Goal: Task Accomplishment & Management: Manage account settings

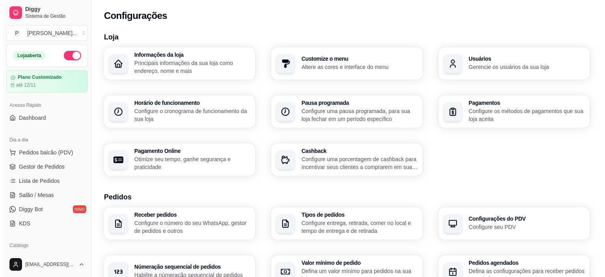
scroll to position [211, 0]
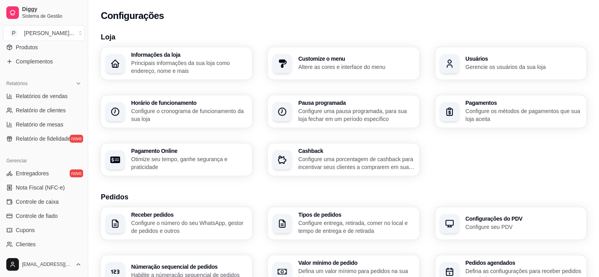
click at [185, 70] on p "Principais informações da sua loja como endereço, nome e mais" at bounding box center [189, 67] width 116 height 16
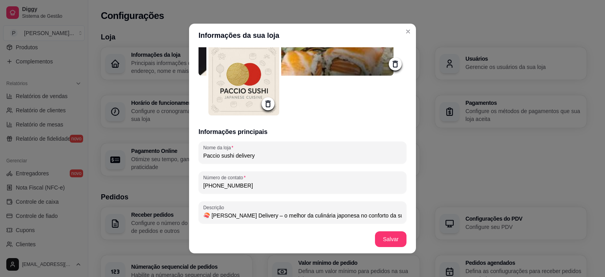
scroll to position [79, 0]
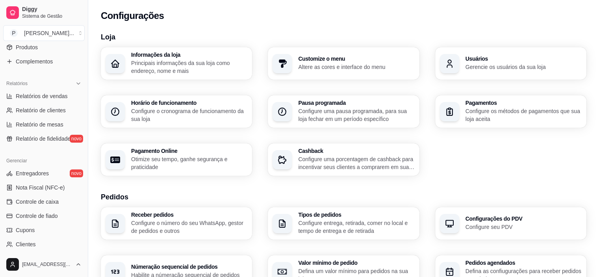
click at [367, 72] on div "Customize o menu Altere as cores e interface do menu" at bounding box center [343, 63] width 151 height 32
click at [131, 118] on div "Horário de funcionamento Configure o cronograma de funcionamento da sua loja" at bounding box center [176, 112] width 147 height 32
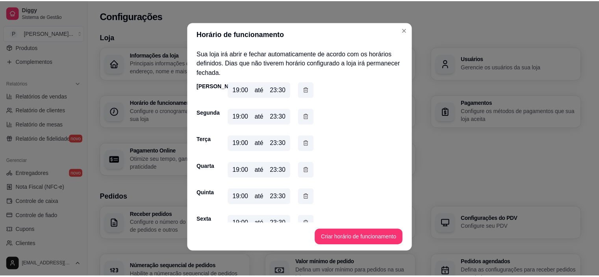
scroll to position [0, 0]
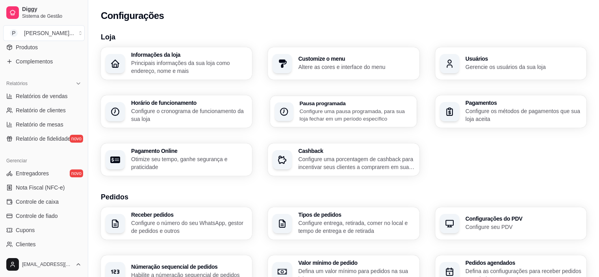
click at [355, 115] on p "Configure uma pausa programada, para sua loja fechar em um período específico" at bounding box center [356, 114] width 113 height 15
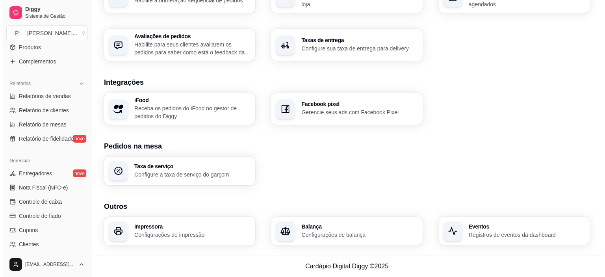
scroll to position [235, 0]
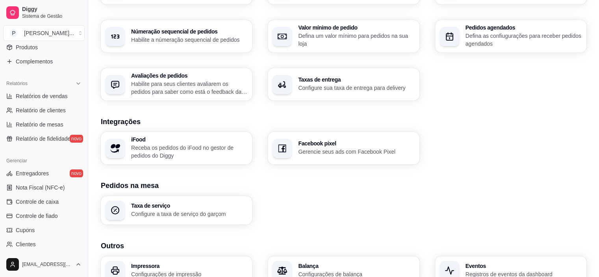
click at [343, 87] on p "Configure sua taxa de entrega para delivery" at bounding box center [356, 88] width 116 height 8
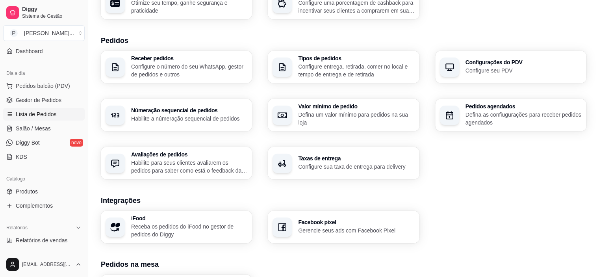
scroll to position [53, 0]
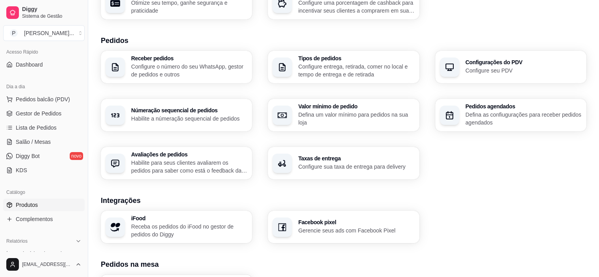
click at [46, 201] on link "Produtos" at bounding box center [44, 204] width 82 height 13
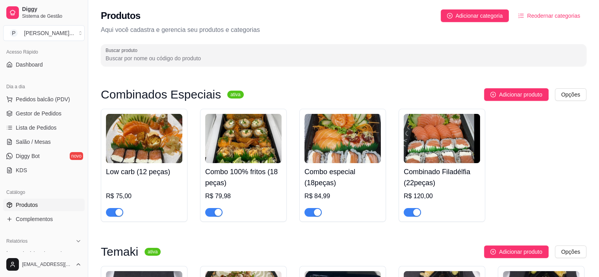
click at [561, 17] on span "Reodernar categorias" at bounding box center [553, 15] width 53 height 9
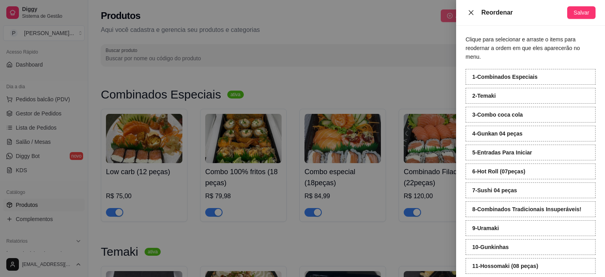
click at [474, 14] on icon "close" at bounding box center [471, 12] width 6 height 6
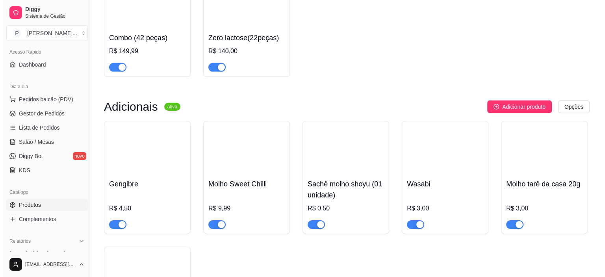
scroll to position [2518, 0]
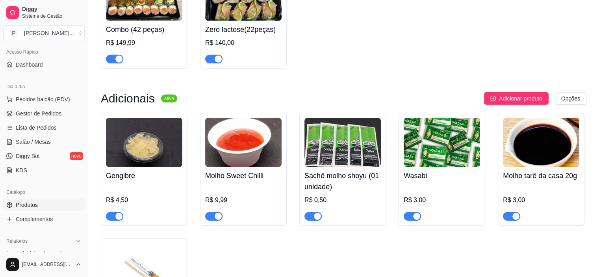
click at [242, 200] on div "Molho Sweet Chilli R$ 9,99" at bounding box center [243, 194] width 76 height 54
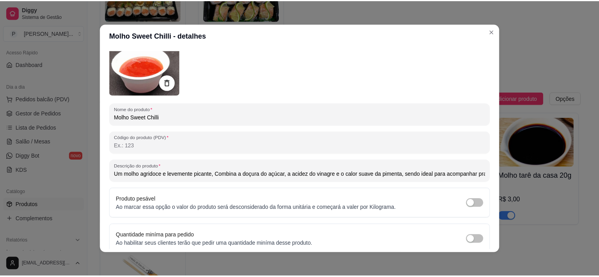
scroll to position [0, 0]
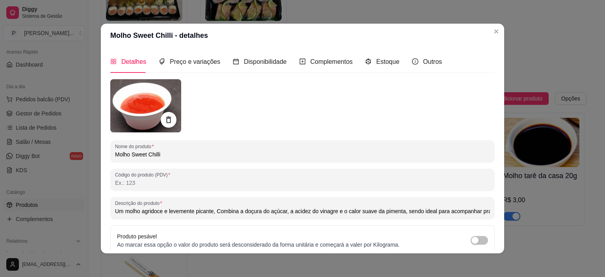
drag, startPoint x: 184, startPoint y: 53, endPoint x: 183, endPoint y: 58, distance: 5.2
click at [183, 56] on div "Preço e variações" at bounding box center [189, 61] width 61 height 22
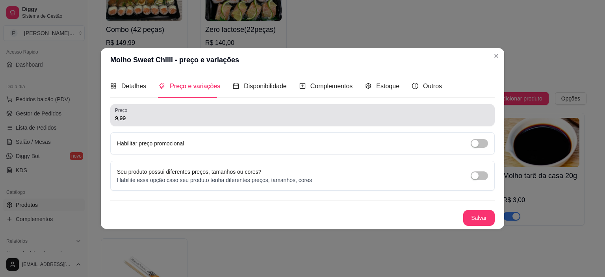
click at [200, 111] on div "9,99" at bounding box center [302, 115] width 375 height 16
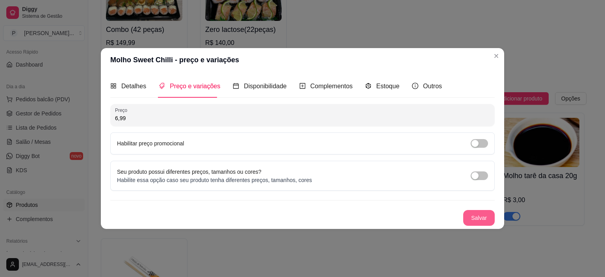
type input "6,99"
click at [486, 219] on button "Salvar" at bounding box center [479, 217] width 31 height 15
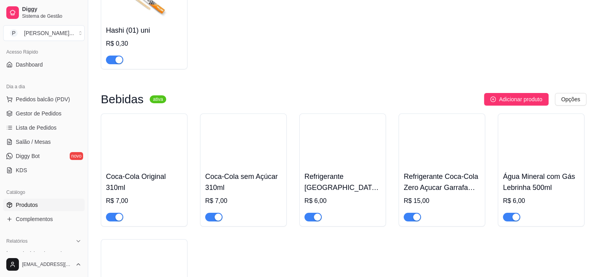
scroll to position [2872, 0]
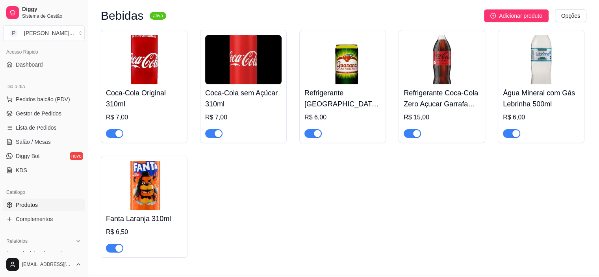
click at [132, 122] on div "R$ 7,00" at bounding box center [144, 117] width 76 height 9
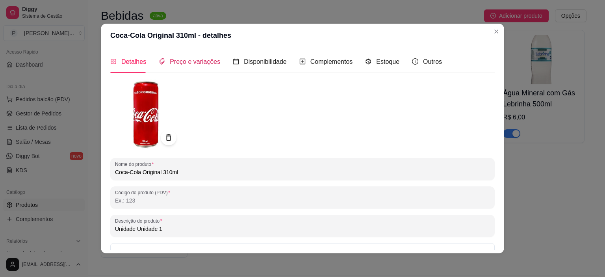
click at [200, 61] on span "Preço e variações" at bounding box center [195, 61] width 50 height 7
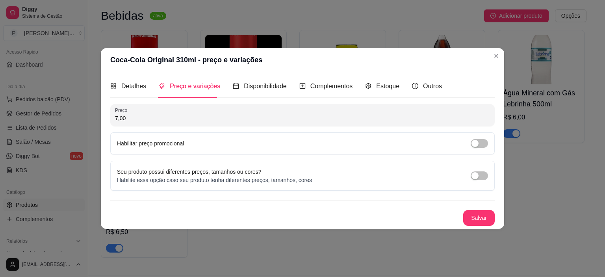
click at [193, 98] on div "Detalhes Preço e variações Disponibilidade Complementos Estoque Outros Nome do …" at bounding box center [302, 150] width 384 height 150
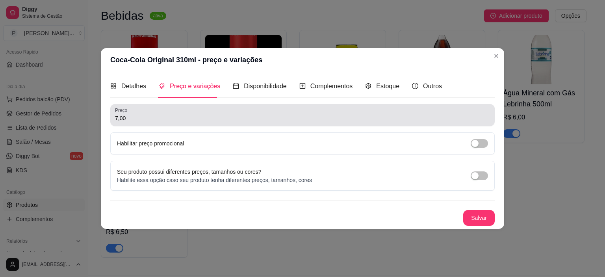
click at [192, 104] on div "Preço 7,00" at bounding box center [302, 115] width 384 height 22
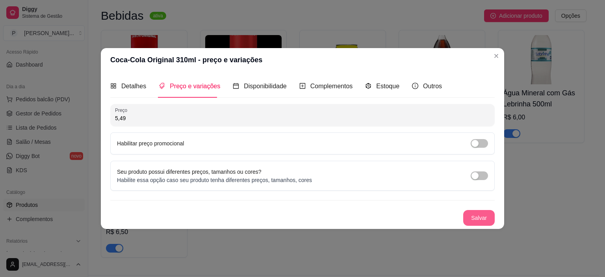
type input "5,49"
click at [476, 215] on button "Salvar" at bounding box center [479, 218] width 32 height 16
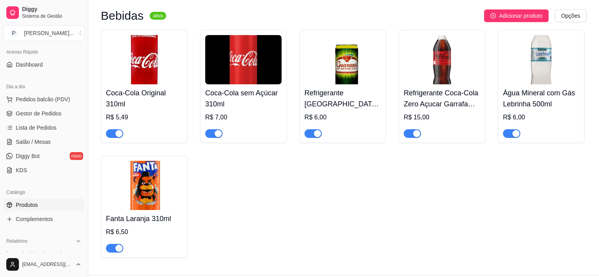
click at [251, 130] on div "Coca-Cola sem Açúcar 310ml R$ 7,00" at bounding box center [243, 111] width 76 height 54
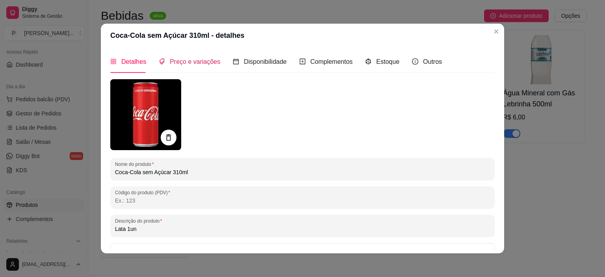
click at [186, 64] on span "Preço e variações" at bounding box center [195, 61] width 50 height 7
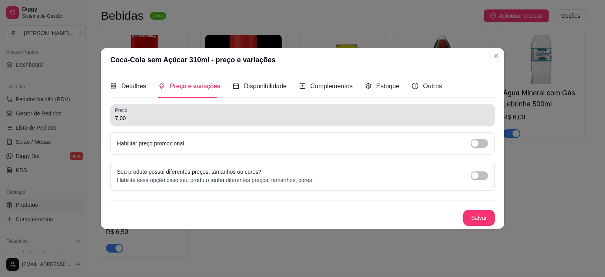
click at [176, 109] on div "7,00" at bounding box center [302, 115] width 375 height 16
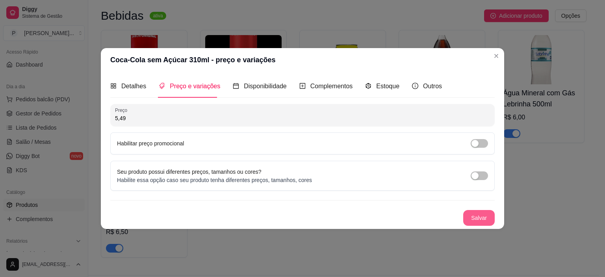
type input "5,49"
click at [473, 215] on button "Salvar" at bounding box center [479, 218] width 32 height 16
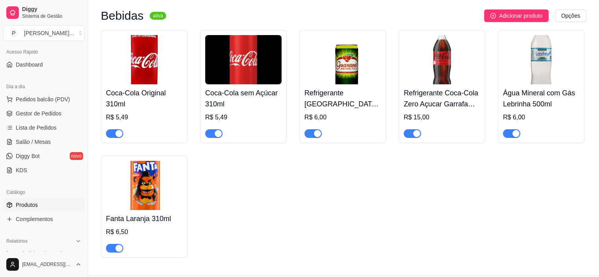
click at [549, 109] on h4 "Água Mineral com Gás Lebrinha 500ml" at bounding box center [541, 98] width 76 height 22
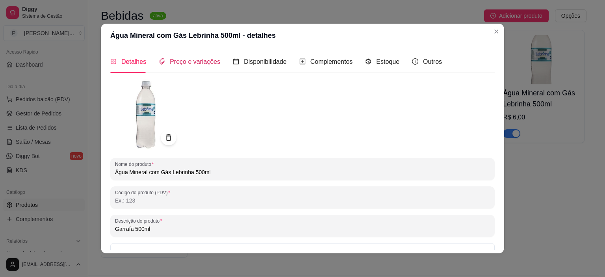
click at [191, 62] on span "Preço e variações" at bounding box center [195, 61] width 50 height 7
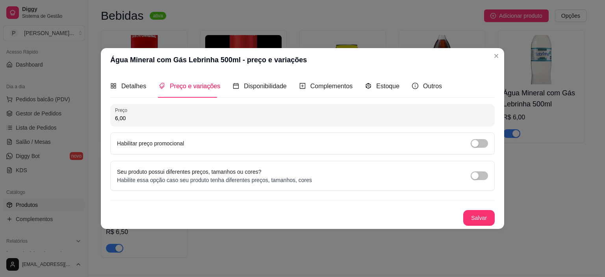
click at [120, 118] on input "6,00" at bounding box center [302, 118] width 375 height 8
type input "4,99"
click at [488, 212] on button "Salvar" at bounding box center [479, 217] width 31 height 15
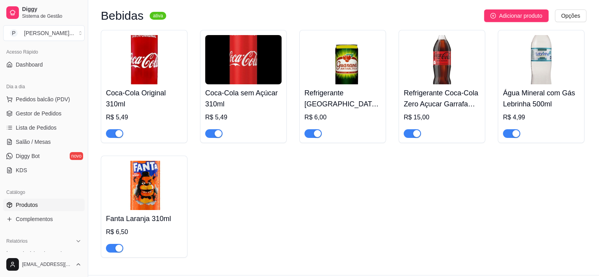
click at [405, 84] on img at bounding box center [442, 59] width 76 height 49
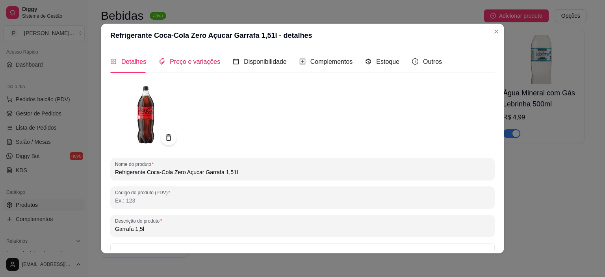
click at [176, 65] on span "Preço e variações" at bounding box center [195, 61] width 50 height 7
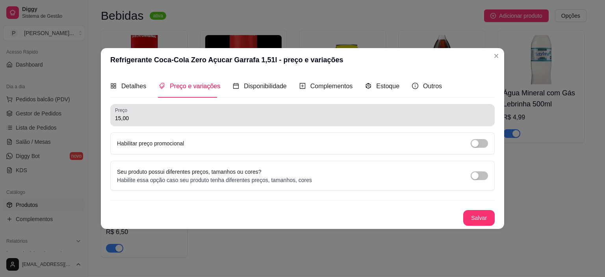
click at [170, 107] on div "15,00" at bounding box center [302, 115] width 375 height 16
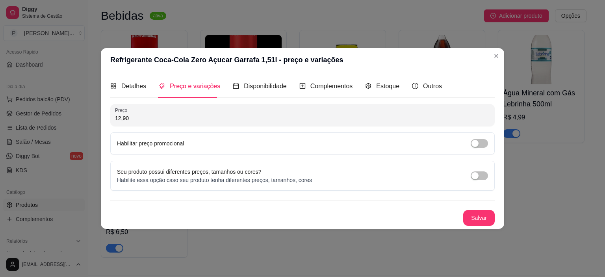
type input "12,90"
click at [472, 211] on button "Salvar" at bounding box center [479, 217] width 31 height 15
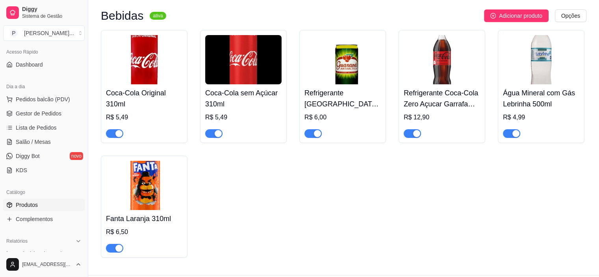
click at [345, 109] on h4 "Refrigerante [GEOGRAPHIC_DATA] Guaraná 269 Ml" at bounding box center [342, 98] width 76 height 22
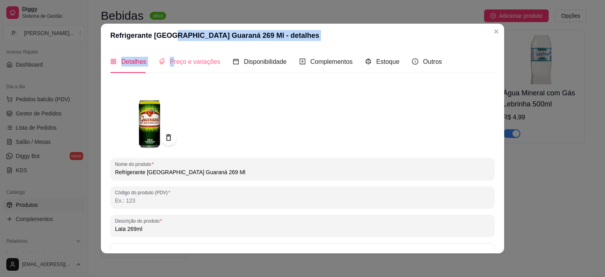
drag, startPoint x: 168, startPoint y: 45, endPoint x: 177, endPoint y: 64, distance: 21.0
click at [172, 58] on section "Refrigerante [GEOGRAPHIC_DATA] Guaraná 269 Ml - detalhes Detalhes Preço e varia…" at bounding box center [302, 139] width 403 height 230
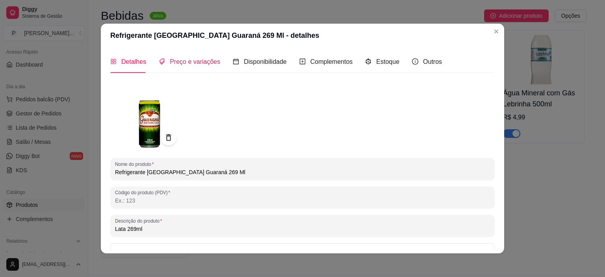
click at [178, 65] on span "Preço e variações" at bounding box center [195, 61] width 50 height 7
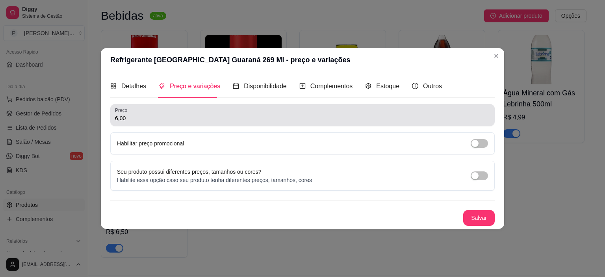
click at [179, 122] on div "6,00" at bounding box center [302, 115] width 375 height 16
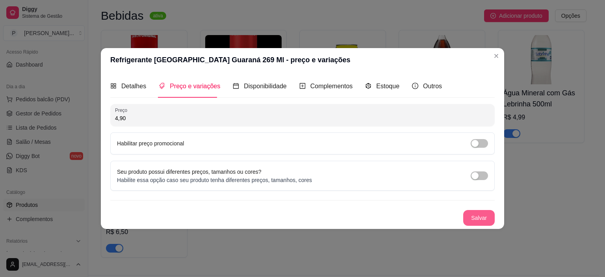
type input "4,90"
click at [486, 217] on button "Salvar" at bounding box center [479, 218] width 32 height 16
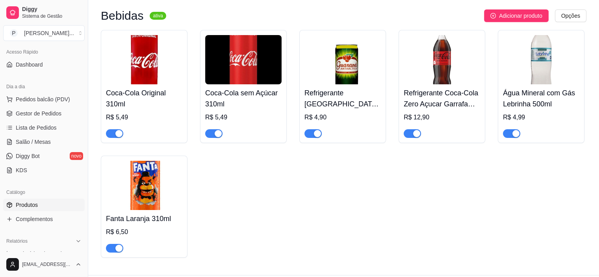
scroll to position [2912, 0]
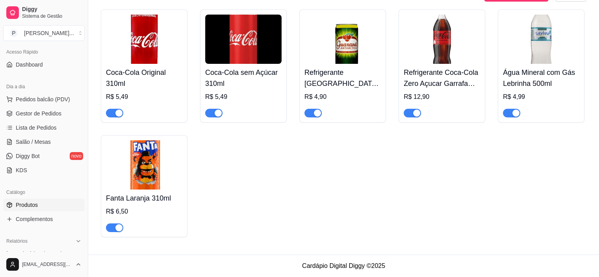
click at [135, 181] on img at bounding box center [144, 164] width 76 height 49
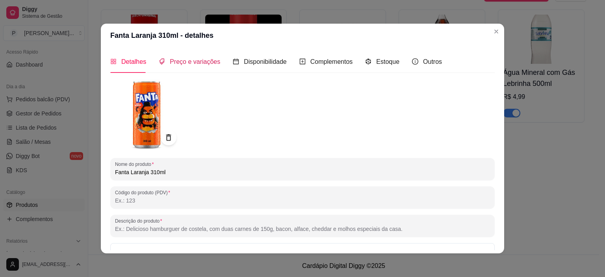
click at [166, 57] on div "Preço e variações" at bounding box center [189, 62] width 61 height 10
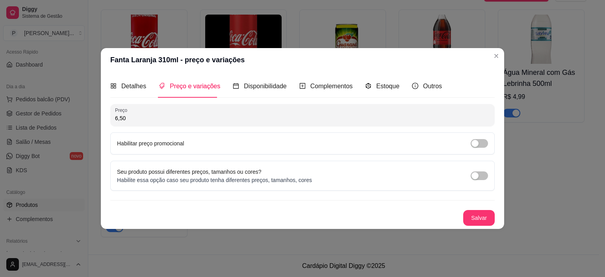
click at [150, 130] on div "Preço 6,50 Habilitar preço promocional" at bounding box center [302, 129] width 384 height 50
click at [151, 127] on div "Preço 6,50 Habilitar preço promocional" at bounding box center [302, 129] width 384 height 50
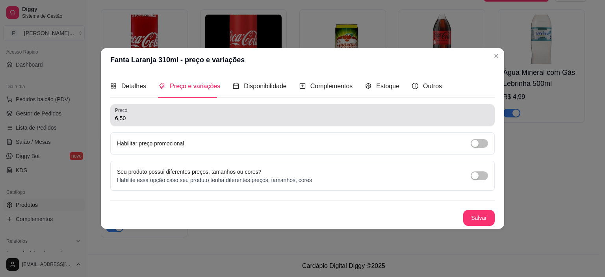
drag, startPoint x: 151, startPoint y: 124, endPoint x: 150, endPoint y: 116, distance: 7.6
click at [151, 121] on div "Preço 6,50" at bounding box center [302, 115] width 384 height 22
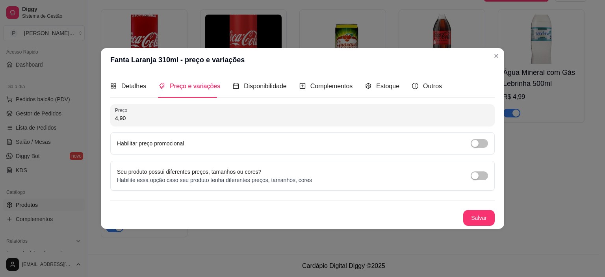
type input "4,90"
click at [482, 217] on button "Salvar" at bounding box center [479, 217] width 31 height 15
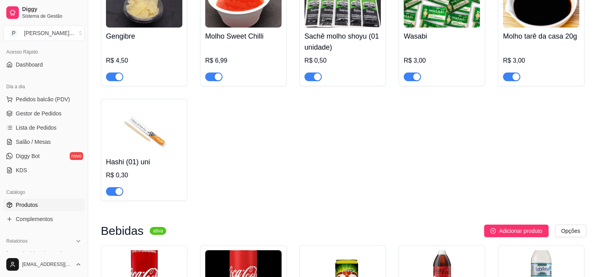
scroll to position [2636, 0]
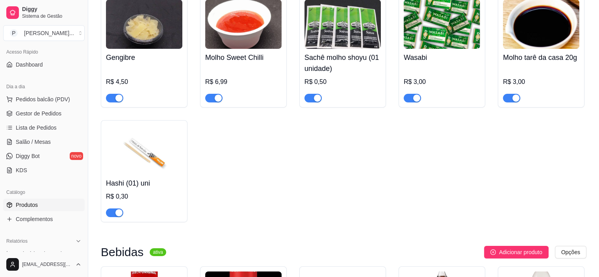
click at [147, 83] on div "R$ 4,50" at bounding box center [144, 84] width 76 height 36
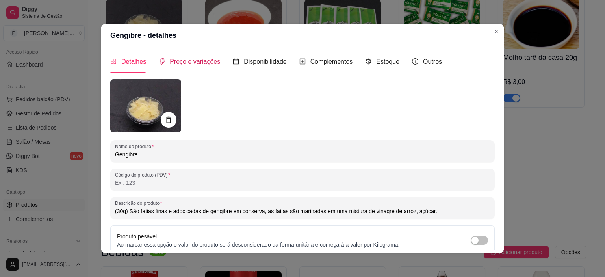
click at [174, 63] on span "Preço e variações" at bounding box center [195, 61] width 50 height 7
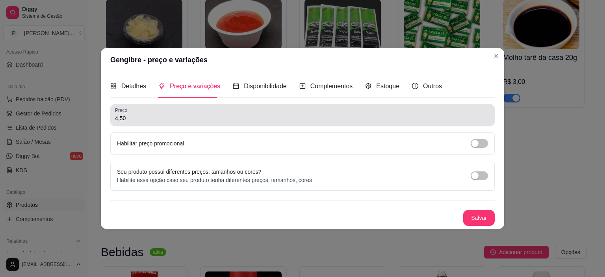
click at [158, 114] on input "4,50" at bounding box center [302, 118] width 375 height 8
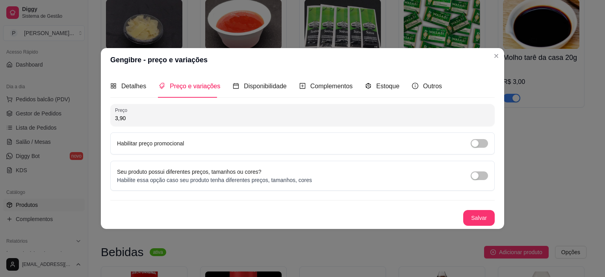
type input "3,90"
click at [473, 217] on button "Salvar" at bounding box center [479, 217] width 31 height 15
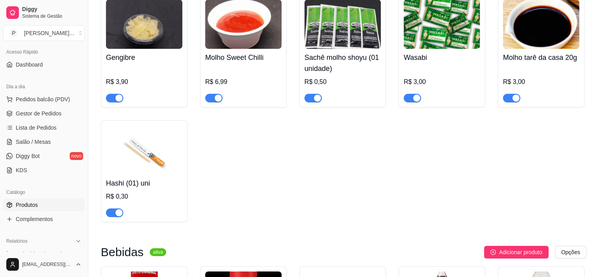
click at [519, 87] on div "R$ 3,00" at bounding box center [541, 81] width 76 height 9
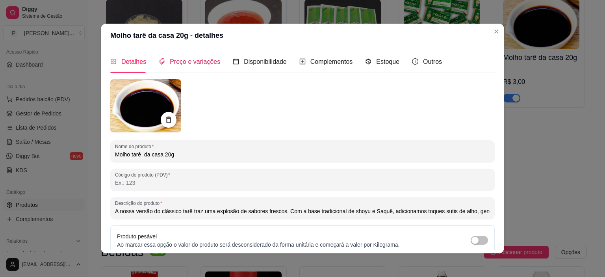
click at [170, 65] on span "Preço e variações" at bounding box center [195, 61] width 50 height 7
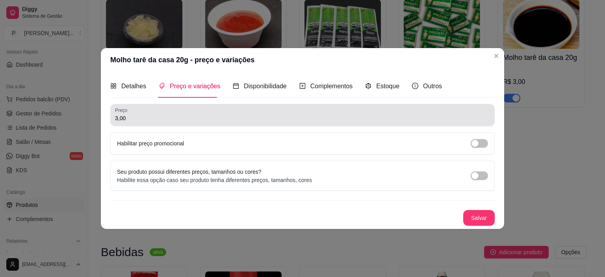
click at [167, 108] on div "3,00" at bounding box center [302, 115] width 375 height 16
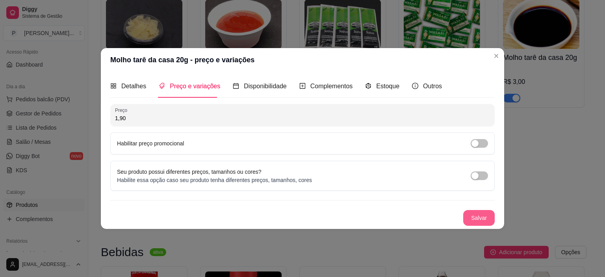
type input "1,90"
click at [486, 213] on button "Salvar" at bounding box center [479, 218] width 32 height 16
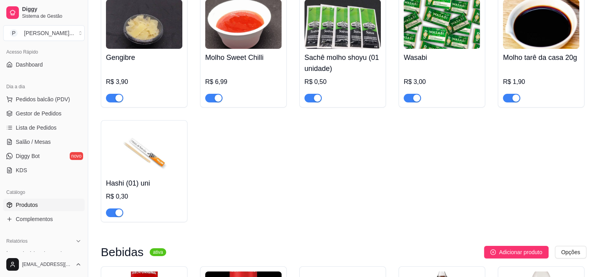
click at [438, 88] on div "R$ 3,00" at bounding box center [442, 84] width 76 height 36
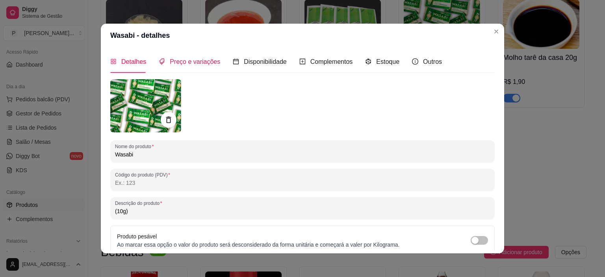
click at [197, 66] on div "Preço e variações" at bounding box center [189, 62] width 61 height 10
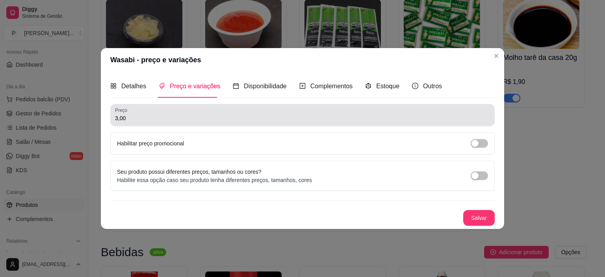
click at [174, 107] on div "Preço 3,00" at bounding box center [302, 115] width 384 height 22
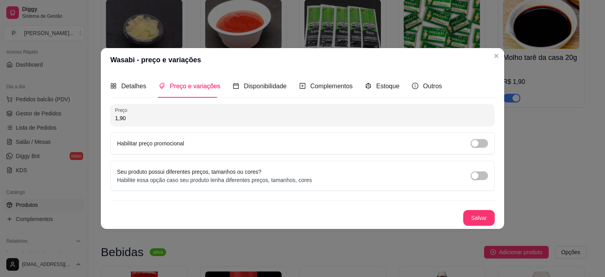
type input "1,90"
drag, startPoint x: 469, startPoint y: 205, endPoint x: 503, endPoint y: 232, distance: 44.3
click at [492, 221] on div "Preço 1,90 Habilitar preço promocional Seu produto possui diferentes preços, ta…" at bounding box center [302, 165] width 384 height 122
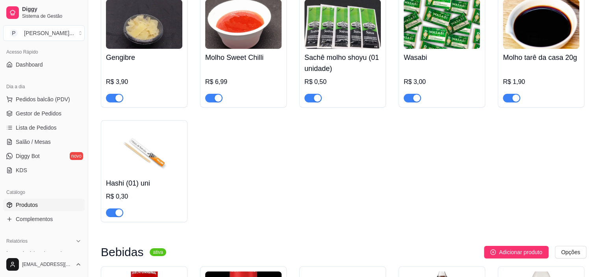
click at [484, 221] on div "Gengibre R$ 3,90 Molho Sweet Chilli R$ 6,99 Sachê molho shoyu (01 unidade) R$ 0…" at bounding box center [344, 108] width 486 height 228
click at [406, 93] on div "R$ 3,00" at bounding box center [442, 84] width 76 height 36
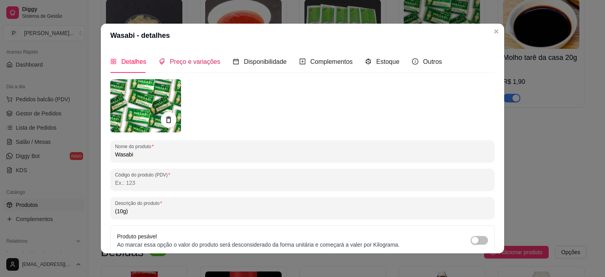
click at [184, 64] on span "Preço e variações" at bounding box center [195, 61] width 50 height 7
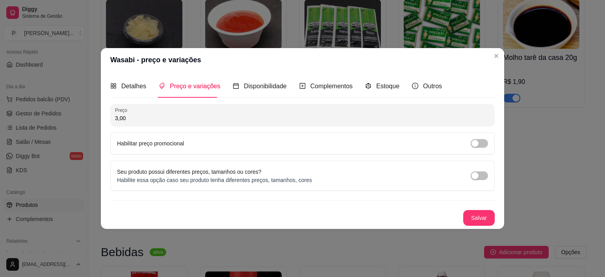
click at [174, 97] on div "Preço e variações" at bounding box center [189, 86] width 61 height 22
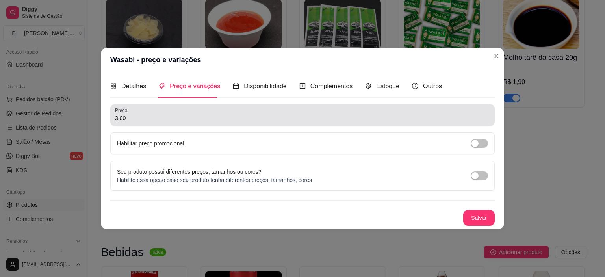
click at [171, 106] on div "Preço 3,00" at bounding box center [302, 115] width 384 height 22
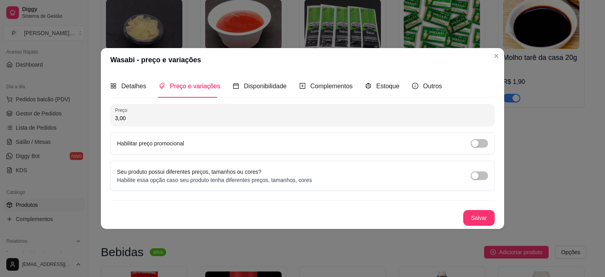
click at [175, 111] on div "3,00" at bounding box center [302, 115] width 375 height 16
type input "1,90"
click at [470, 211] on button "Salvar" at bounding box center [479, 217] width 31 height 15
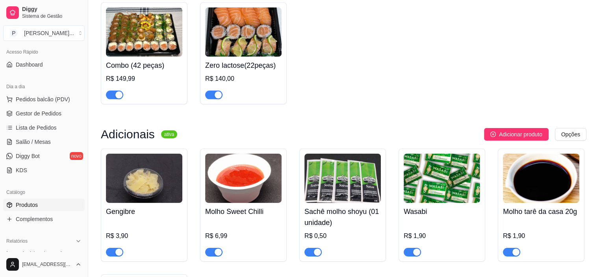
scroll to position [2478, 0]
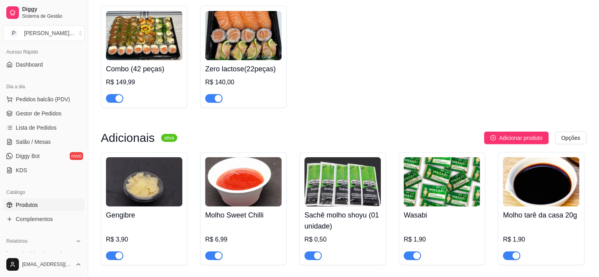
click at [130, 87] on div "R$ 149,99" at bounding box center [144, 82] width 76 height 9
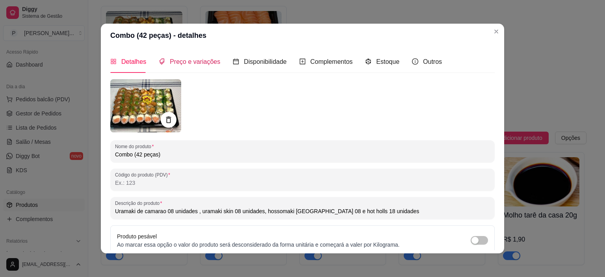
click at [191, 57] on div "Preço e variações" at bounding box center [189, 62] width 61 height 10
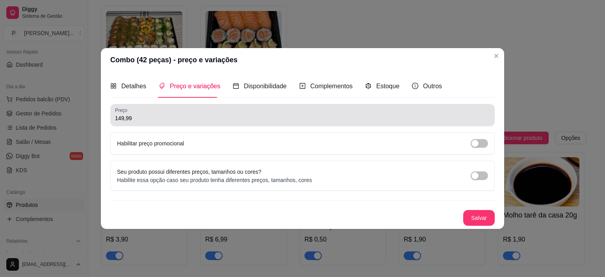
click at [142, 116] on input "149,99" at bounding box center [302, 118] width 375 height 8
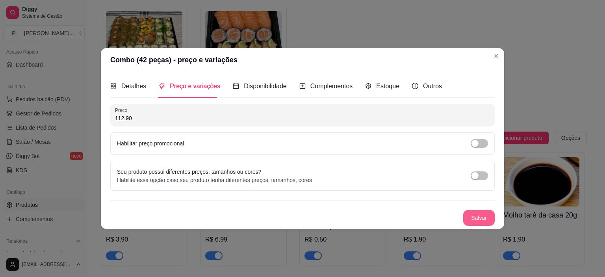
type input "112,90"
click at [491, 223] on button "Salvar" at bounding box center [479, 218] width 32 height 16
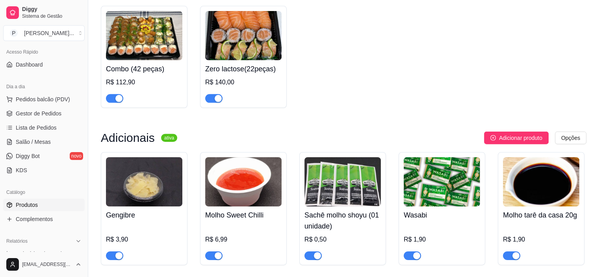
scroll to position [2439, 0]
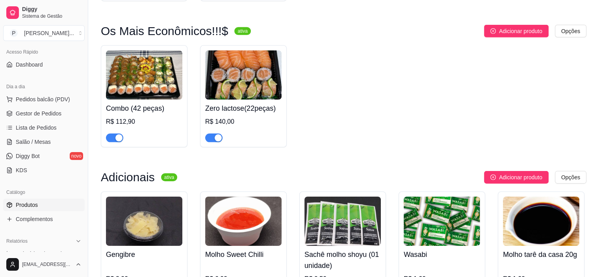
click at [243, 100] on img at bounding box center [243, 74] width 76 height 49
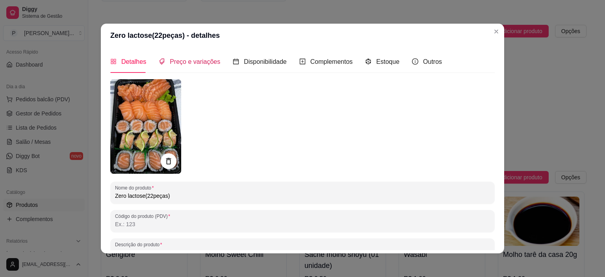
click at [174, 58] on span "Preço e variações" at bounding box center [195, 61] width 50 height 7
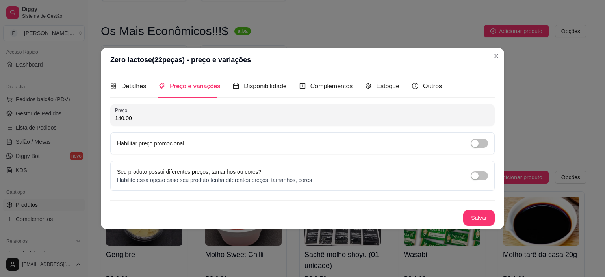
click at [153, 126] on div "Preço 140,00 Habilitar preço promocional" at bounding box center [302, 129] width 384 height 50
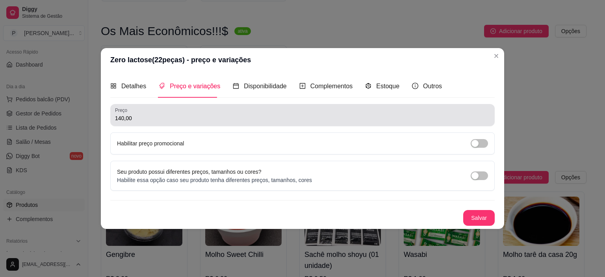
click at [156, 124] on div "Preço 140,00" at bounding box center [302, 115] width 384 height 22
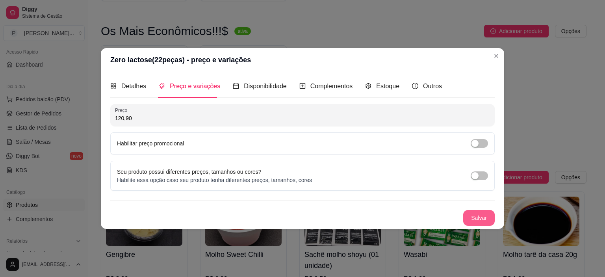
type input "120,90"
click at [476, 215] on button "Salvar" at bounding box center [479, 218] width 32 height 16
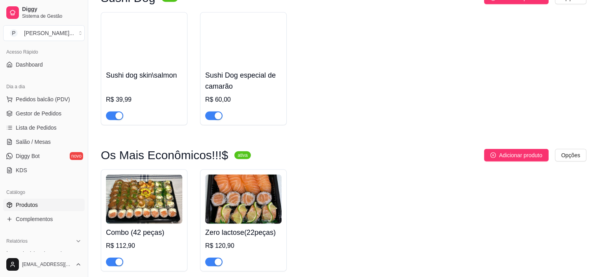
scroll to position [2281, 0]
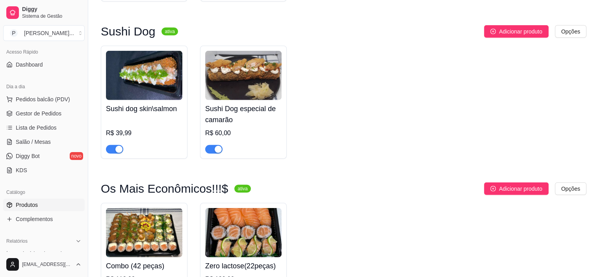
click at [241, 138] on div "R$ 60,00" at bounding box center [243, 132] width 76 height 9
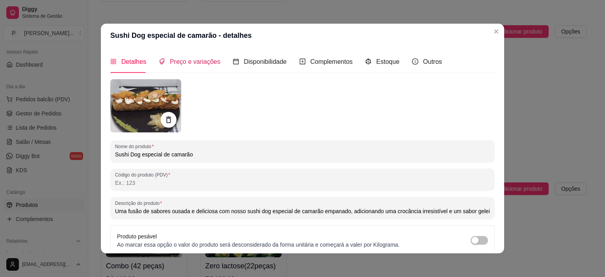
click at [178, 62] on span "Preço e variações" at bounding box center [195, 61] width 50 height 7
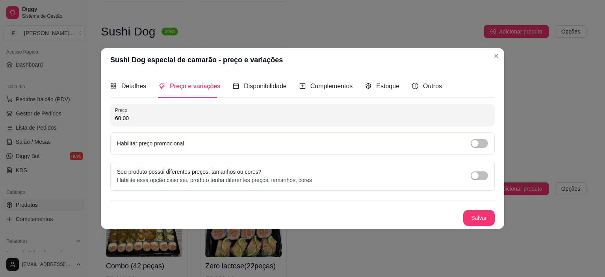
click at [124, 119] on input "60,00" at bounding box center [302, 118] width 375 height 8
click at [131, 120] on input "60,00" at bounding box center [302, 118] width 375 height 8
type input "49,90"
click at [477, 211] on button "Salvar" at bounding box center [479, 217] width 31 height 15
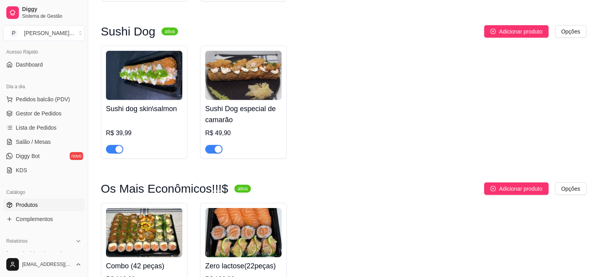
click at [135, 100] on img at bounding box center [144, 75] width 76 height 49
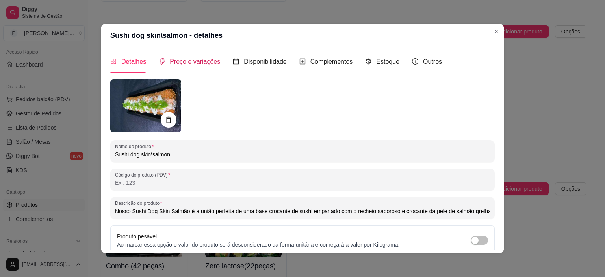
click at [170, 62] on span "Preço e variações" at bounding box center [195, 61] width 50 height 7
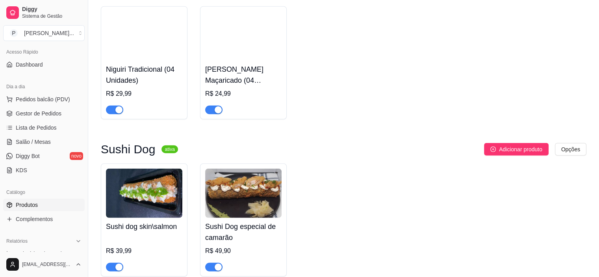
scroll to position [2163, 0]
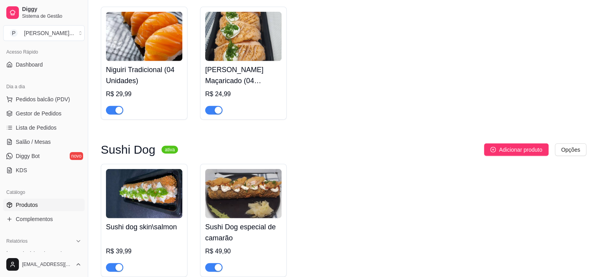
click at [141, 99] on div "R$ 29,99" at bounding box center [144, 93] width 76 height 9
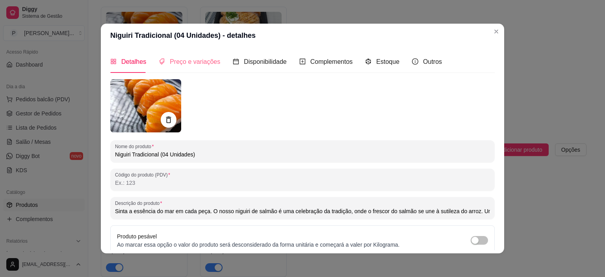
click at [172, 53] on div "Preço e variações" at bounding box center [189, 61] width 61 height 22
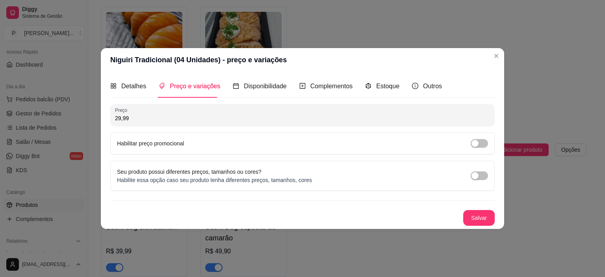
click at [152, 115] on input "29,99" at bounding box center [302, 118] width 375 height 8
type input "25,90"
click at [490, 211] on button "Salvar" at bounding box center [479, 217] width 31 height 15
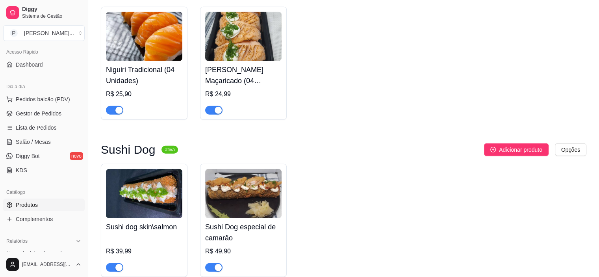
click at [255, 82] on h4 "[PERSON_NAME] Maçaricado (04 Unidades)" at bounding box center [243, 75] width 76 height 22
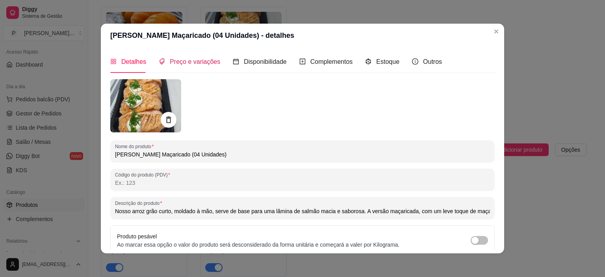
click at [173, 65] on span "Preço e variações" at bounding box center [195, 61] width 50 height 7
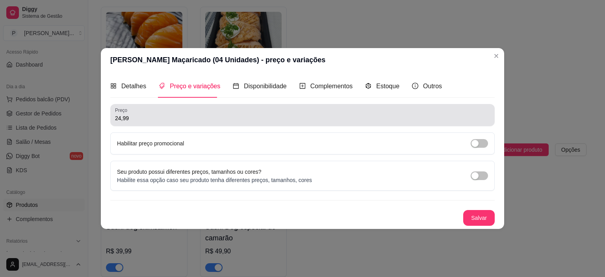
click at [143, 119] on input "24,99" at bounding box center [302, 118] width 375 height 8
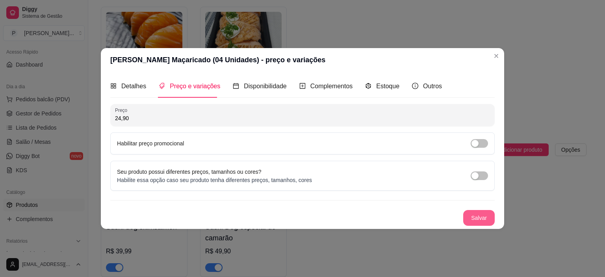
type input "24,90"
click at [474, 220] on button "Salvar" at bounding box center [479, 218] width 32 height 16
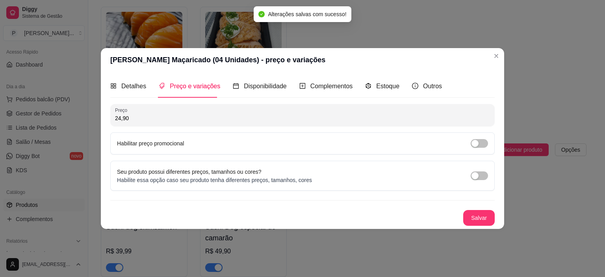
click at [498, 49] on header "[PERSON_NAME] Maçaricado (04 Unidades) - preço e variações" at bounding box center [302, 60] width 403 height 24
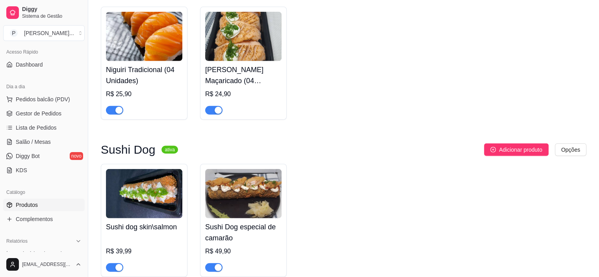
click at [258, 115] on div at bounding box center [243, 107] width 76 height 16
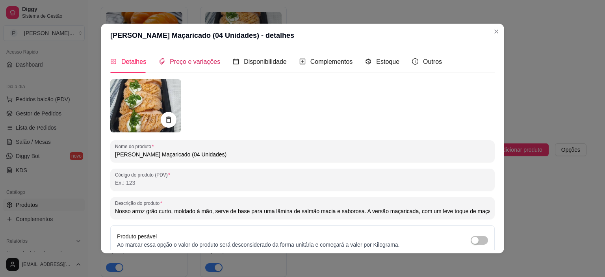
click at [191, 60] on span "Preço e variações" at bounding box center [195, 61] width 50 height 7
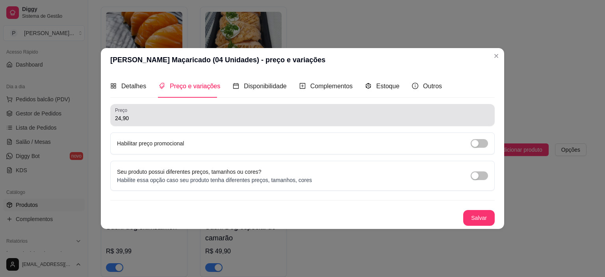
click at [121, 117] on input "24,90" at bounding box center [302, 118] width 375 height 8
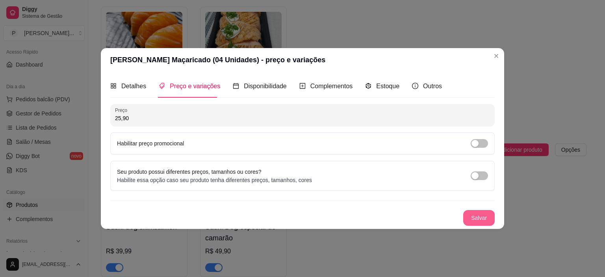
type input "25,90"
click at [483, 213] on button "Salvar" at bounding box center [479, 218] width 32 height 16
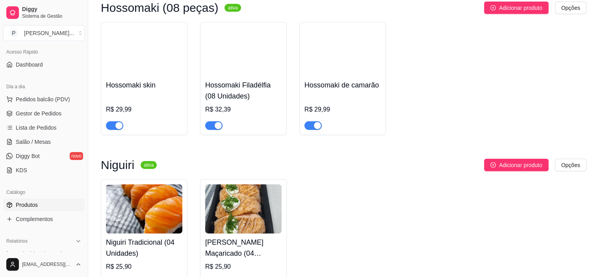
scroll to position [1966, 0]
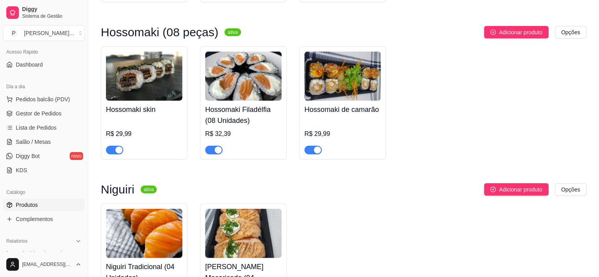
click at [156, 115] on h4 "Hossomaki skin" at bounding box center [144, 109] width 76 height 11
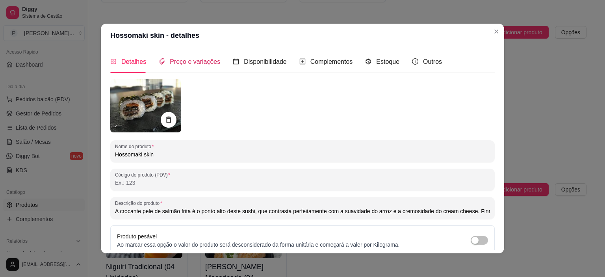
click at [204, 60] on span "Preço e variações" at bounding box center [195, 61] width 50 height 7
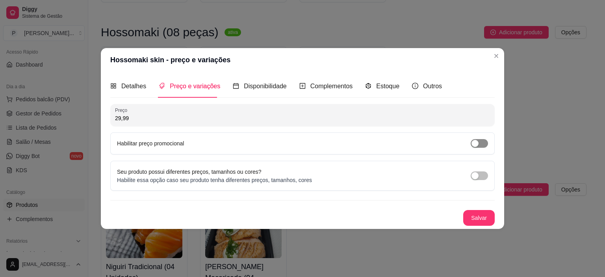
click at [479, 144] on button "button" at bounding box center [479, 143] width 17 height 9
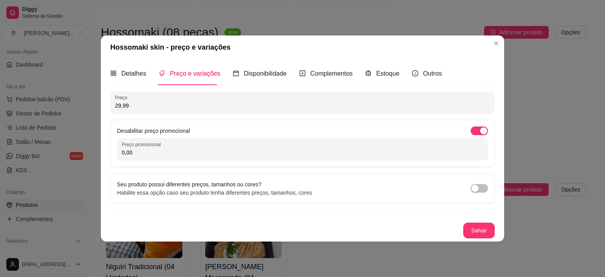
click at [154, 155] on input "0,00" at bounding box center [303, 152] width 362 height 8
type input "24,90"
click at [467, 227] on button "Salvar" at bounding box center [479, 230] width 31 height 15
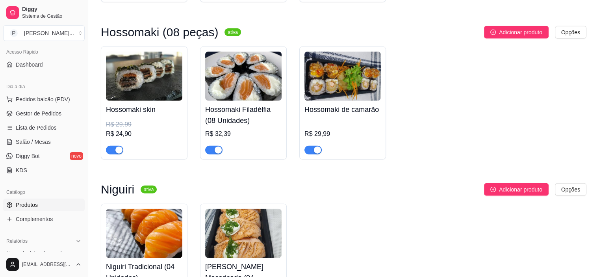
click at [273, 78] on img at bounding box center [243, 76] width 76 height 49
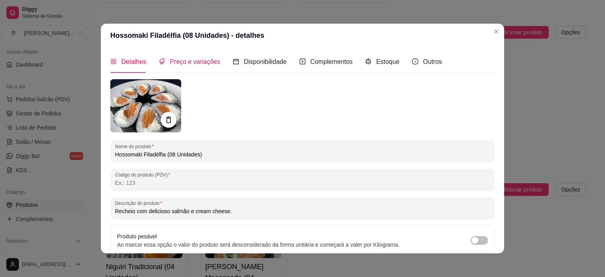
click at [182, 61] on span "Preço e variações" at bounding box center [195, 61] width 50 height 7
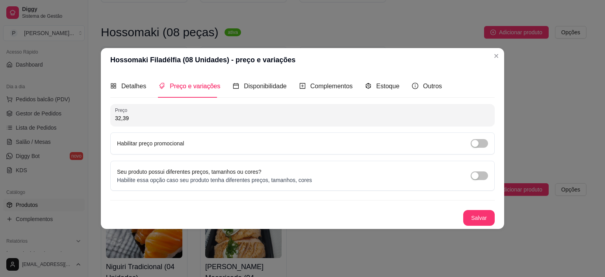
drag, startPoint x: 246, startPoint y: 145, endPoint x: 311, endPoint y: 143, distance: 65.0
click at [252, 143] on div "Habilitar preço promocional" at bounding box center [302, 143] width 371 height 9
click at [474, 145] on div "button" at bounding box center [474, 143] width 7 height 7
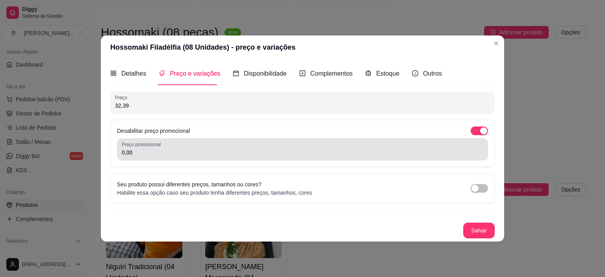
click at [295, 155] on input "0,00" at bounding box center [303, 152] width 362 height 8
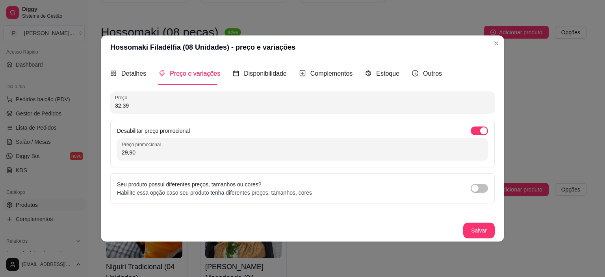
type input "29,90"
click at [477, 223] on button "Salvar" at bounding box center [479, 230] width 31 height 15
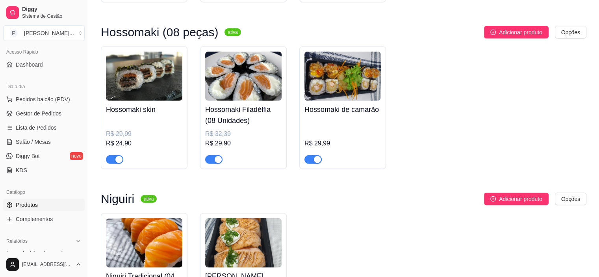
click at [353, 101] on img at bounding box center [342, 76] width 76 height 49
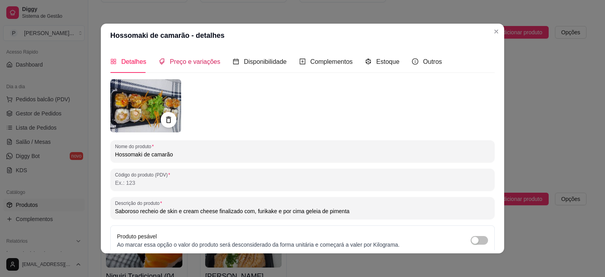
click at [173, 60] on span "Preço e variações" at bounding box center [195, 61] width 50 height 7
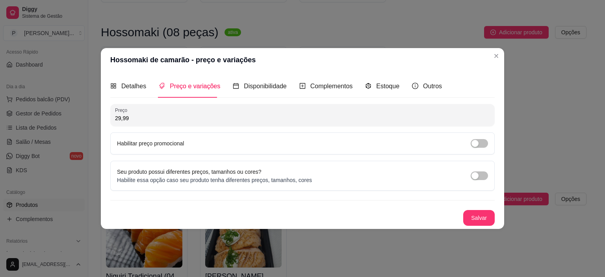
click at [143, 150] on div "Habilitar preço promocional" at bounding box center [302, 143] width 384 height 22
drag, startPoint x: 308, startPoint y: 149, endPoint x: 359, endPoint y: 153, distance: 51.7
click at [317, 150] on div "Habilitar preço promocional" at bounding box center [302, 143] width 384 height 22
click at [478, 147] on div "button" at bounding box center [474, 143] width 7 height 7
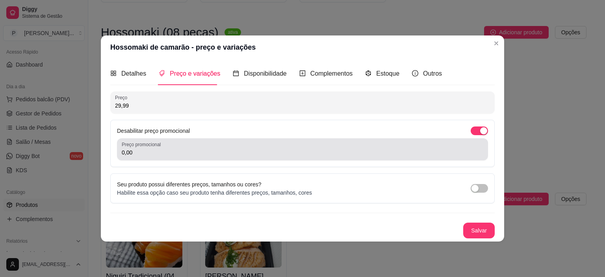
click at [158, 149] on input "0,00" at bounding box center [303, 152] width 362 height 8
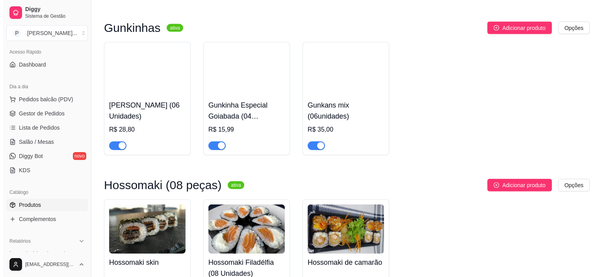
scroll to position [1809, 0]
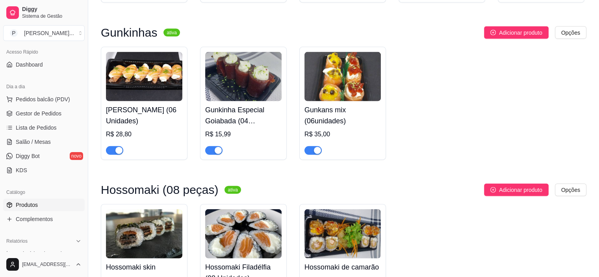
click at [364, 101] on img at bounding box center [342, 76] width 76 height 49
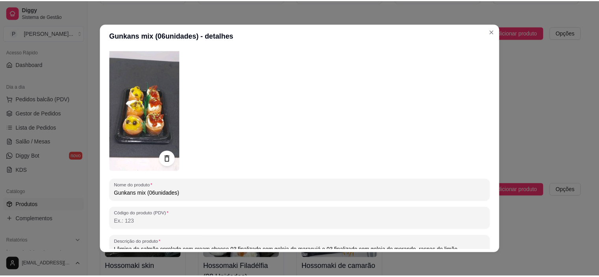
scroll to position [0, 0]
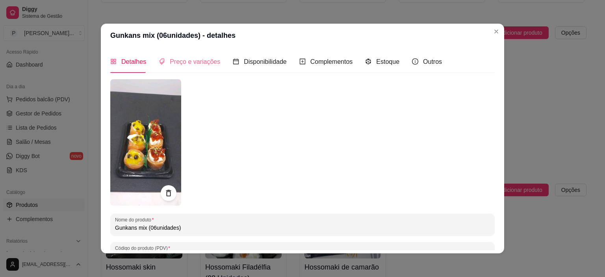
click at [193, 52] on div "Preço e variações" at bounding box center [189, 61] width 61 height 22
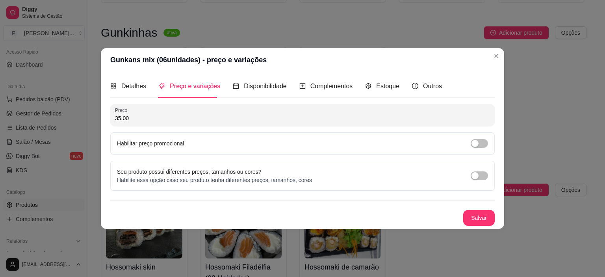
click at [206, 150] on div "Habilitar preço promocional" at bounding box center [302, 143] width 384 height 22
drag, startPoint x: 440, startPoint y: 146, endPoint x: 450, endPoint y: 146, distance: 9.5
click at [442, 146] on div "Habilitar preço promocional" at bounding box center [302, 143] width 371 height 9
click at [474, 143] on div "button" at bounding box center [474, 143] width 7 height 7
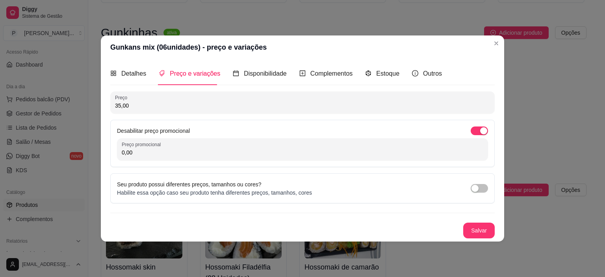
click at [281, 153] on input "0,00" at bounding box center [303, 152] width 362 height 8
type input "29,90"
click at [473, 226] on div "Salvar" at bounding box center [302, 231] width 384 height 16
click at [492, 230] on button "Salvar" at bounding box center [479, 231] width 32 height 16
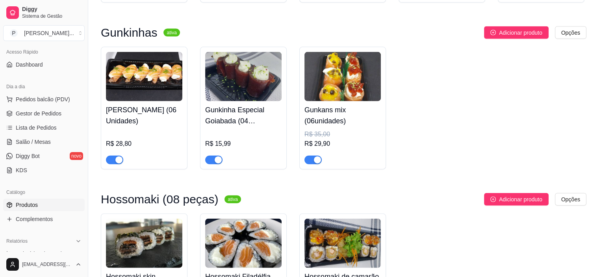
click at [146, 126] on h4 "[PERSON_NAME] (06 Unidades)" at bounding box center [144, 115] width 76 height 22
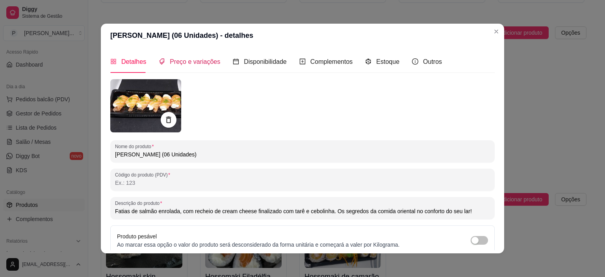
click at [176, 60] on span "Preço e variações" at bounding box center [195, 61] width 50 height 7
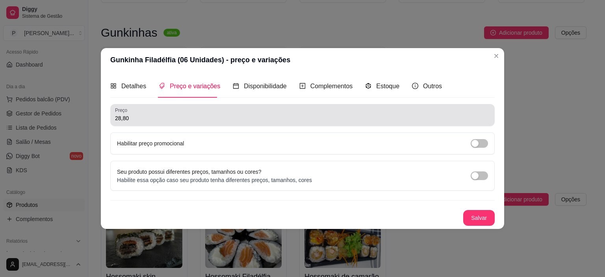
click at [181, 116] on input "28,80" at bounding box center [302, 118] width 375 height 8
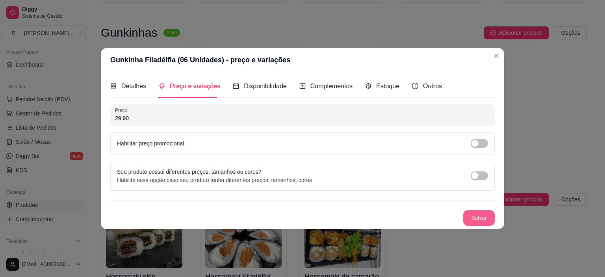
type input "29,90"
click at [482, 210] on button "Salvar" at bounding box center [479, 217] width 31 height 15
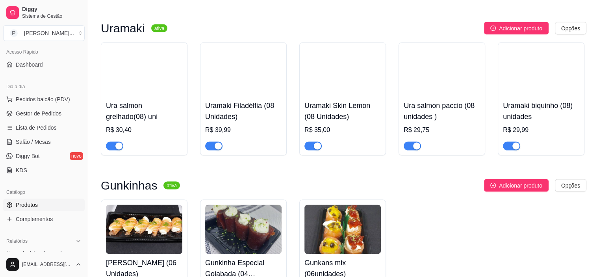
scroll to position [1651, 0]
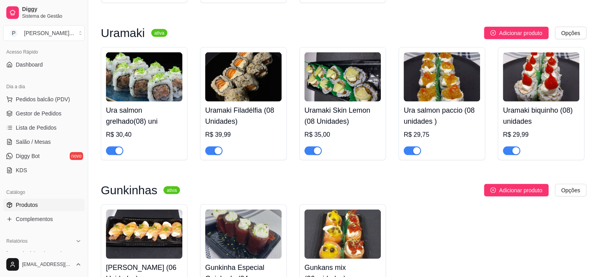
click at [167, 118] on div "Ura salmon grelhado(08) uni R$ 30,40" at bounding box center [144, 129] width 76 height 54
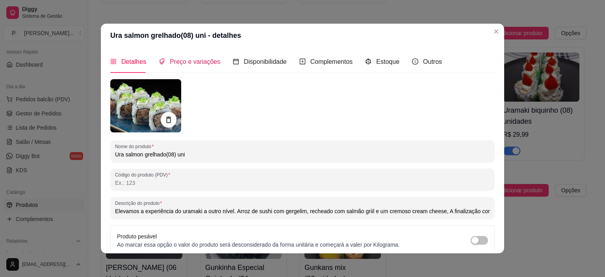
click at [206, 61] on span "Preço e variações" at bounding box center [195, 61] width 50 height 7
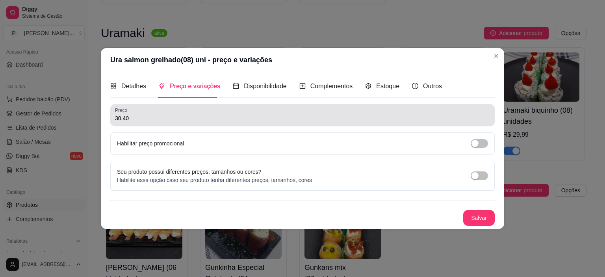
click at [167, 117] on input "30,40" at bounding box center [302, 118] width 375 height 8
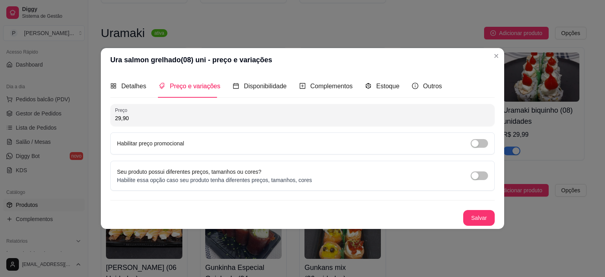
type input "29,90"
click at [486, 217] on button "Salvar" at bounding box center [479, 218] width 32 height 16
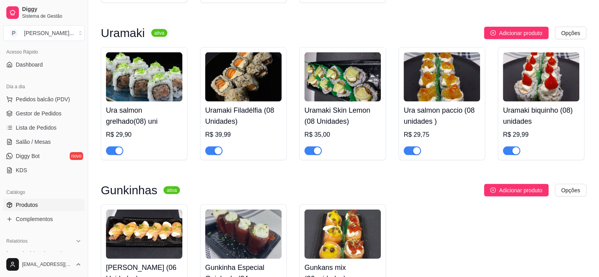
click at [116, 155] on button "button" at bounding box center [114, 151] width 17 height 9
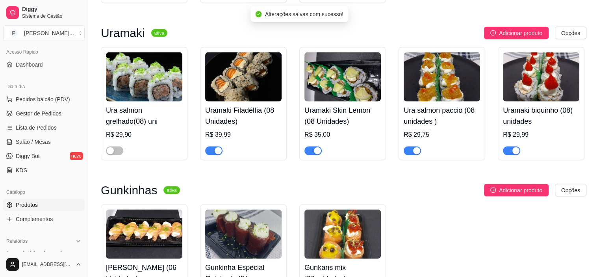
click at [260, 139] on div "R$ 39,99" at bounding box center [243, 134] width 76 height 9
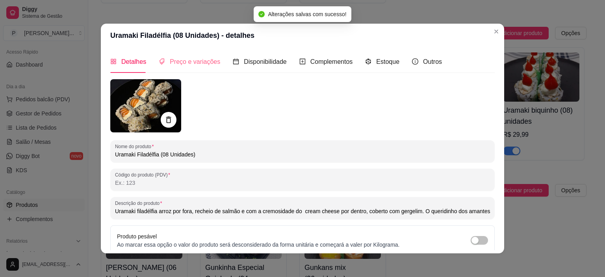
click at [193, 55] on div "Preço e variações" at bounding box center [189, 61] width 61 height 22
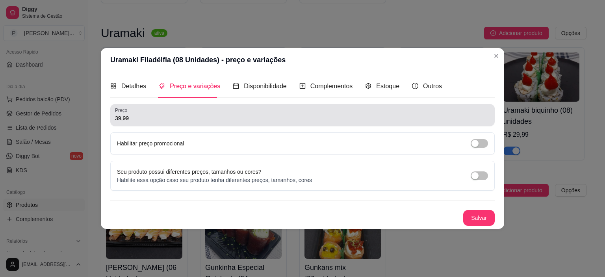
click at [156, 119] on input "39,99" at bounding box center [302, 118] width 375 height 8
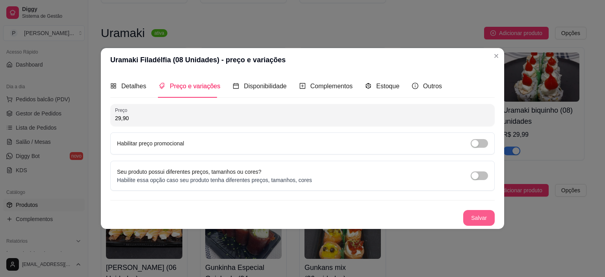
type input "29,90"
click at [486, 217] on button "Salvar" at bounding box center [479, 218] width 32 height 16
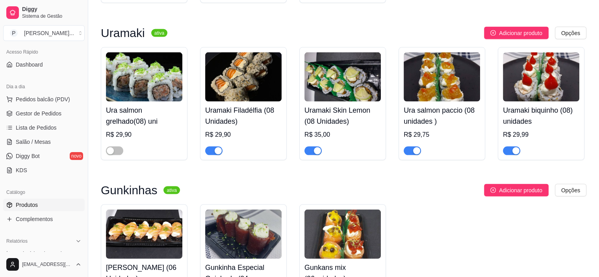
click at [363, 95] on img at bounding box center [342, 76] width 76 height 49
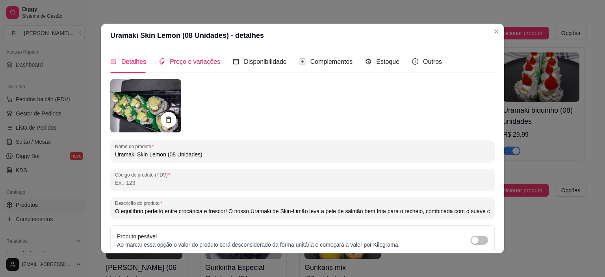
click at [194, 64] on span "Preço e variações" at bounding box center [195, 61] width 50 height 7
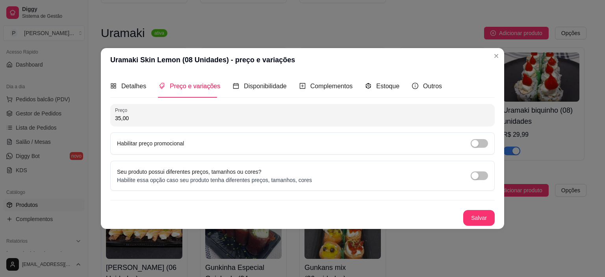
click at [160, 140] on label "Habilitar preço promocional" at bounding box center [150, 143] width 67 height 6
click at [469, 140] on div "Habilitar preço promocional" at bounding box center [302, 143] width 371 height 9
click at [475, 142] on div "button" at bounding box center [474, 143] width 7 height 7
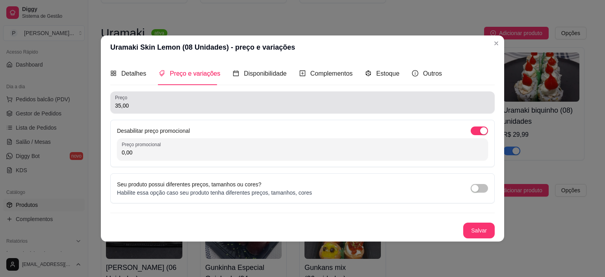
click at [241, 108] on input "35,00" at bounding box center [302, 106] width 375 height 8
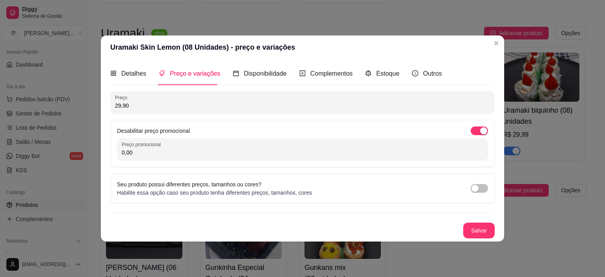
type input "29,90"
drag, startPoint x: 229, startPoint y: 161, endPoint x: 228, endPoint y: 156, distance: 4.7
click at [229, 160] on div "Desabilitar preço promocional Preço promocional 0,00" at bounding box center [302, 143] width 384 height 47
click at [229, 151] on input "0,00" at bounding box center [303, 152] width 362 height 8
type input "24,90"
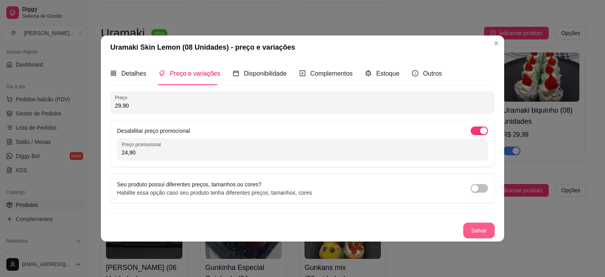
click at [478, 223] on button "Salvar" at bounding box center [479, 231] width 32 height 16
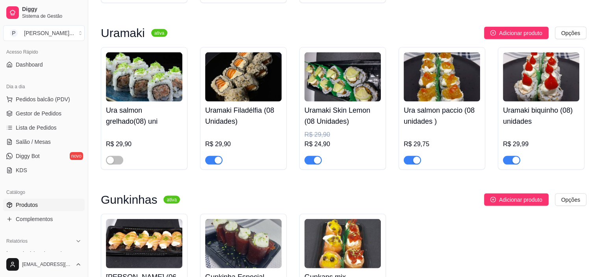
click at [421, 127] on h4 "Ura salmon paccio (08 unidades )" at bounding box center [442, 116] width 76 height 22
click at [531, 127] on h4 "Uramaki biquinho (08) unidades" at bounding box center [541, 116] width 76 height 22
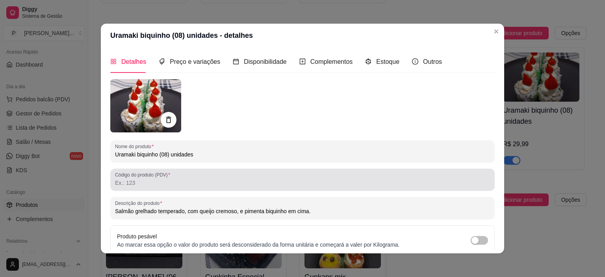
click at [180, 188] on div "Código do produto (PDV)" at bounding box center [302, 180] width 384 height 22
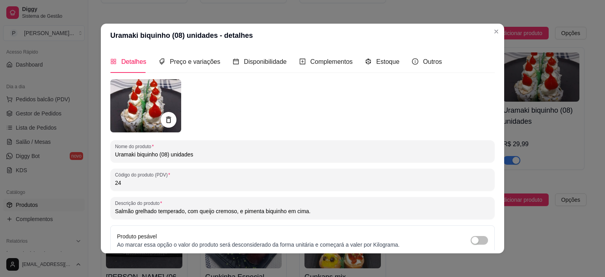
type input "2"
click at [180, 56] on div "Preço e variações" at bounding box center [189, 61] width 61 height 22
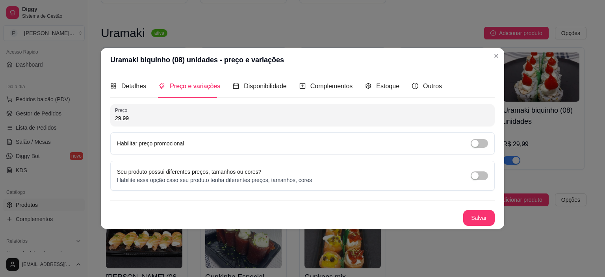
click at [185, 137] on div "Habilitar preço promocional" at bounding box center [302, 143] width 384 height 22
click at [486, 145] on span "button" at bounding box center [479, 143] width 17 height 9
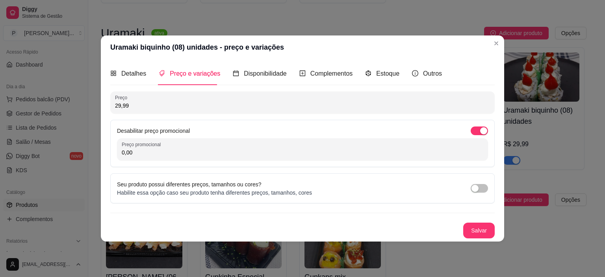
drag, startPoint x: 347, startPoint y: 156, endPoint x: 307, endPoint y: 154, distance: 39.8
click at [347, 156] on input "0,00" at bounding box center [303, 152] width 362 height 8
type input "24,90"
click at [477, 226] on button "Salvar" at bounding box center [479, 231] width 32 height 16
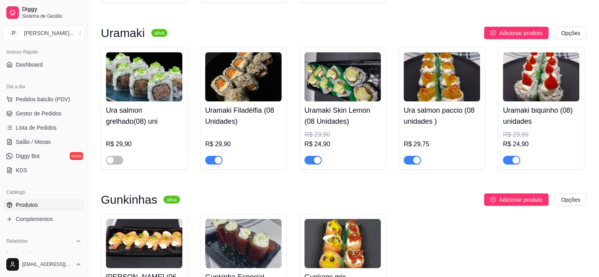
click at [518, 164] on div "button" at bounding box center [515, 160] width 7 height 7
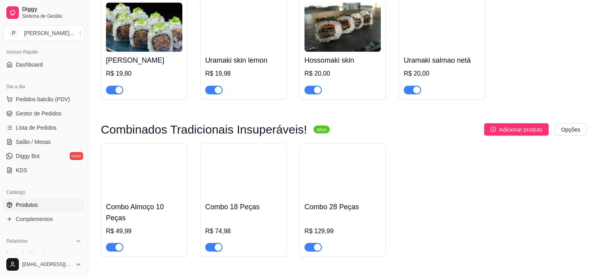
scroll to position [1415, 0]
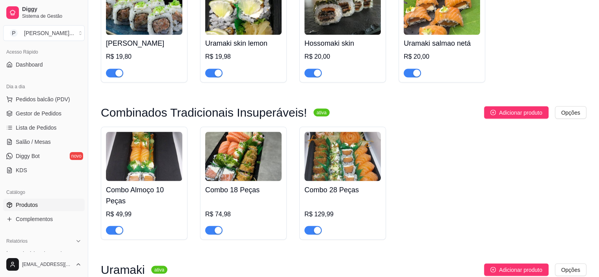
click at [243, 195] on h4 "Combo 18 Peças" at bounding box center [243, 189] width 76 height 11
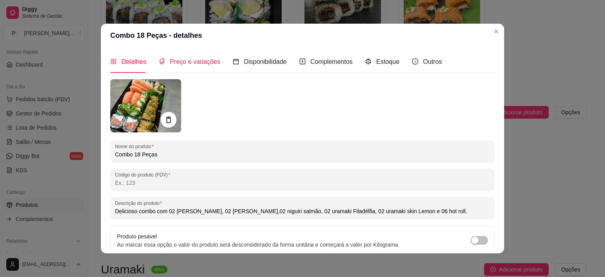
click at [194, 58] on span "Preço e variações" at bounding box center [195, 61] width 50 height 7
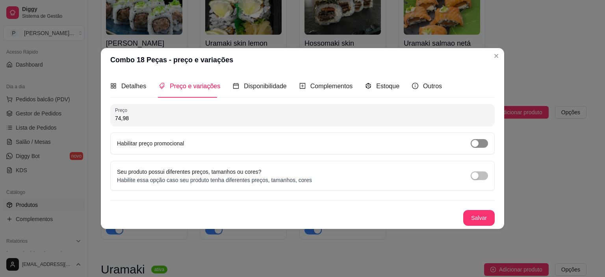
click at [474, 142] on div "button" at bounding box center [474, 143] width 7 height 7
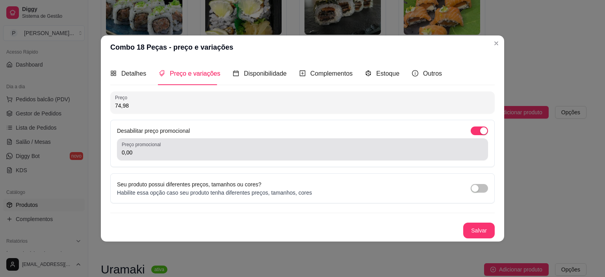
click at [189, 150] on input "0,00" at bounding box center [303, 152] width 362 height 8
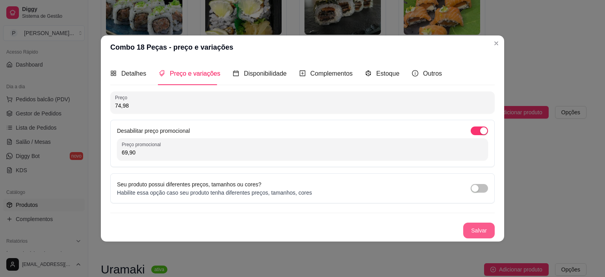
type input "69,90"
click at [484, 226] on button "Salvar" at bounding box center [479, 230] width 31 height 15
click at [475, 227] on button "Salvar" at bounding box center [479, 230] width 31 height 15
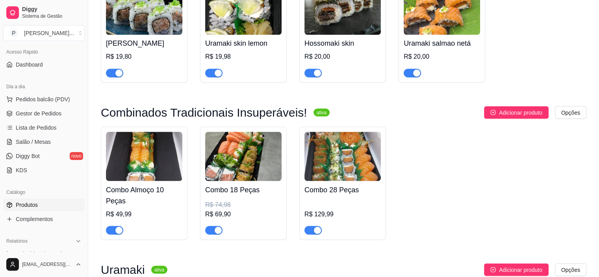
click at [332, 181] on img at bounding box center [342, 156] width 76 height 49
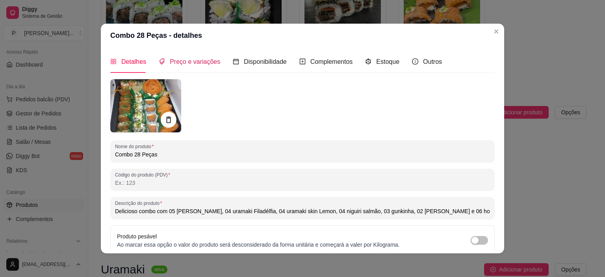
click at [196, 62] on span "Preço e variações" at bounding box center [195, 61] width 50 height 7
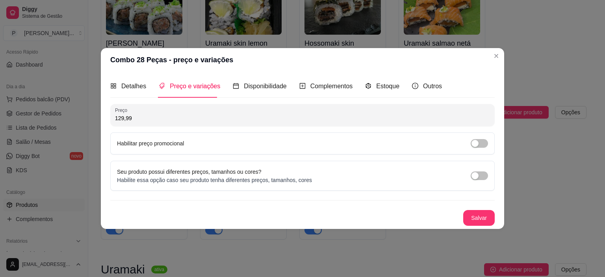
click at [165, 114] on input "129,99" at bounding box center [302, 118] width 375 height 8
type input "120,90"
click at [180, 140] on label "Habilitar preço promocional" at bounding box center [150, 143] width 67 height 6
click at [487, 146] on div "Habilitar preço promocional" at bounding box center [302, 143] width 371 height 9
click at [485, 145] on span "button" at bounding box center [479, 143] width 17 height 9
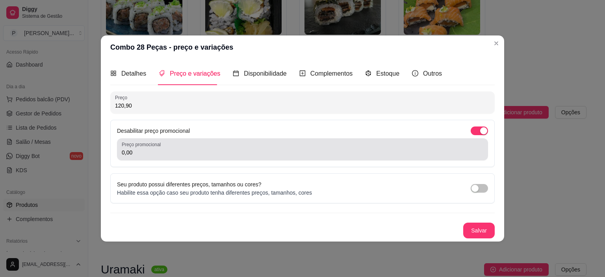
click at [181, 154] on input "0,00" at bounding box center [303, 152] width 362 height 8
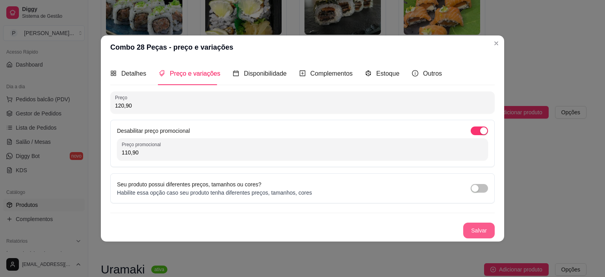
type input "110,90"
click at [467, 228] on button "Salvar" at bounding box center [479, 231] width 32 height 16
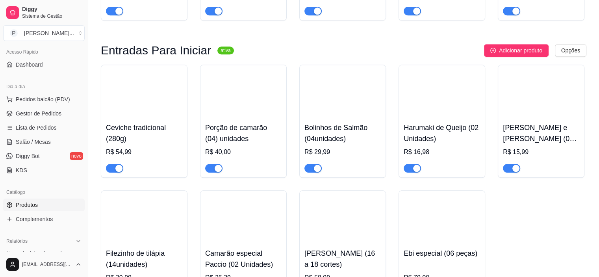
scroll to position [788, 0]
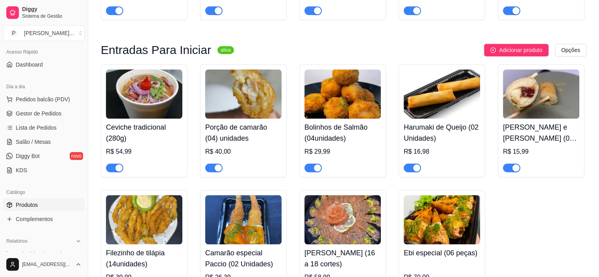
click at [125, 128] on h4 "Ceviche tradicional (280g)" at bounding box center [144, 133] width 76 height 22
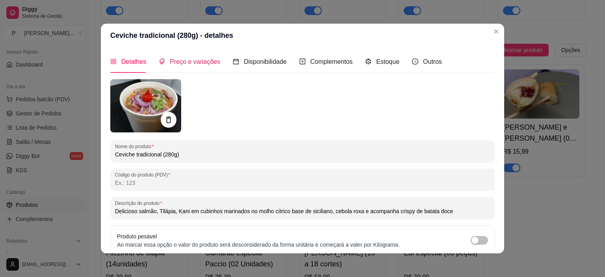
click at [192, 61] on span "Preço e variações" at bounding box center [195, 61] width 50 height 7
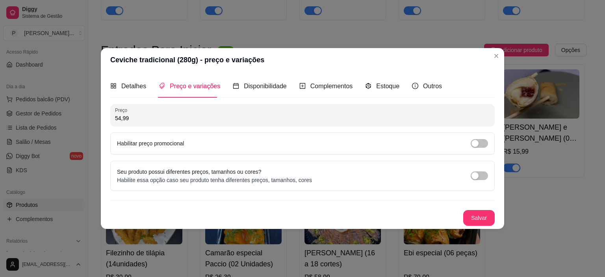
click at [183, 128] on div "Preço 54,99 Habilitar preço promocional" at bounding box center [302, 129] width 384 height 50
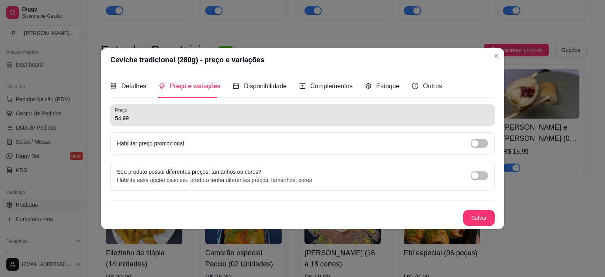
click at [184, 121] on input "54,99" at bounding box center [302, 118] width 375 height 8
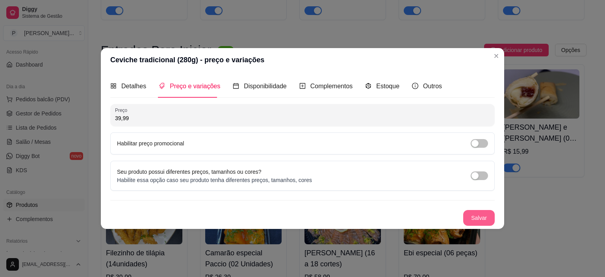
type input "39,99"
click at [466, 211] on button "Salvar" at bounding box center [479, 217] width 31 height 15
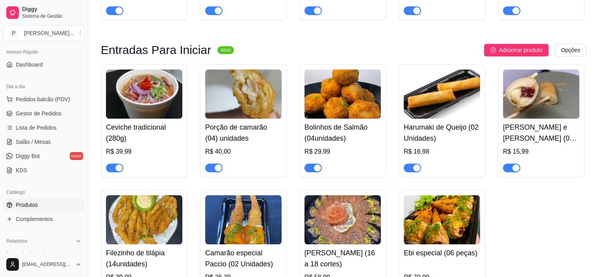
click at [349, 149] on div "R$ 29,99" at bounding box center [342, 151] width 76 height 9
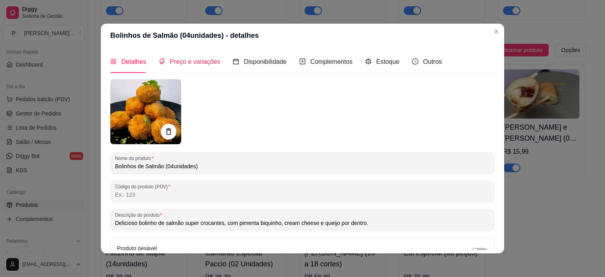
click at [201, 61] on span "Preço e variações" at bounding box center [195, 61] width 50 height 7
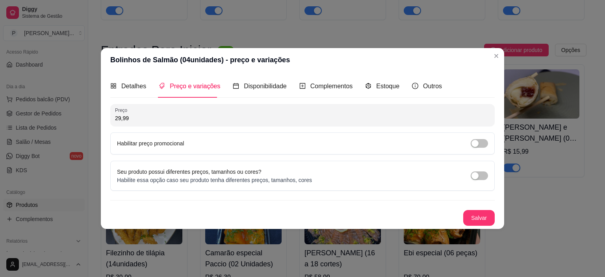
click at [183, 122] on input "29,99" at bounding box center [302, 118] width 375 height 8
type input "19,90"
click at [490, 217] on button "Salvar" at bounding box center [479, 218] width 32 height 16
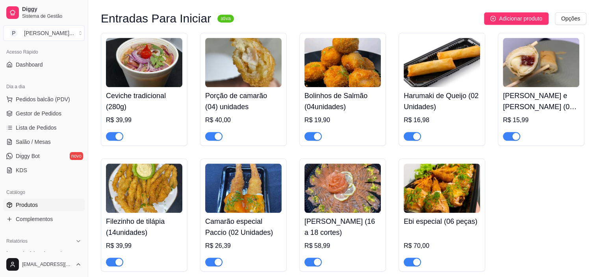
scroll to position [866, 0]
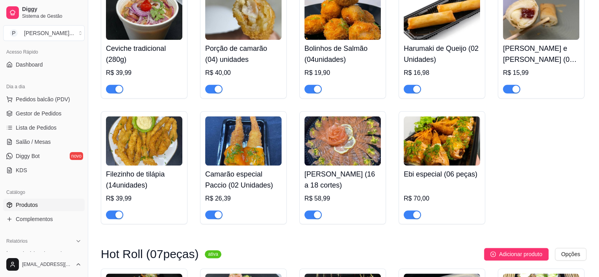
click at [148, 165] on img at bounding box center [144, 140] width 76 height 49
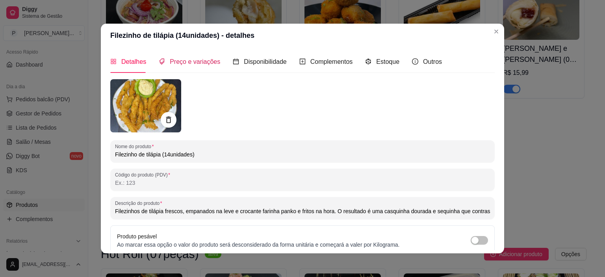
click at [184, 60] on span "Preço e variações" at bounding box center [195, 61] width 50 height 7
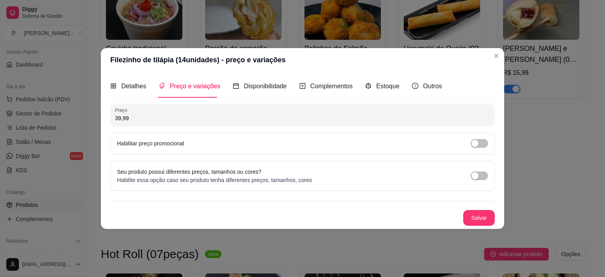
drag, startPoint x: 161, startPoint y: 151, endPoint x: 165, endPoint y: 146, distance: 6.8
click at [161, 151] on div "Habilitar preço promocional" at bounding box center [302, 143] width 384 height 22
click at [475, 140] on div "button" at bounding box center [474, 143] width 7 height 7
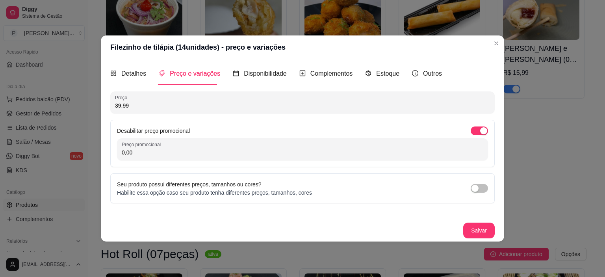
drag, startPoint x: 312, startPoint y: 161, endPoint x: 306, endPoint y: 156, distance: 8.1
click at [309, 159] on div "Desabilitar preço promocional Preço promocional 0,00" at bounding box center [302, 143] width 384 height 47
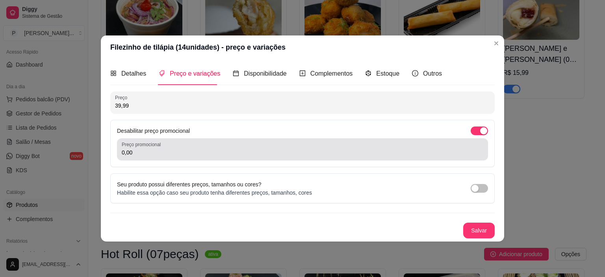
click at [302, 154] on input "0,00" at bounding box center [303, 152] width 362 height 8
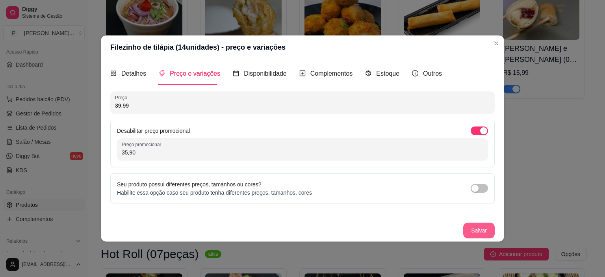
type input "35,90"
click at [479, 231] on button "Salvar" at bounding box center [479, 230] width 31 height 15
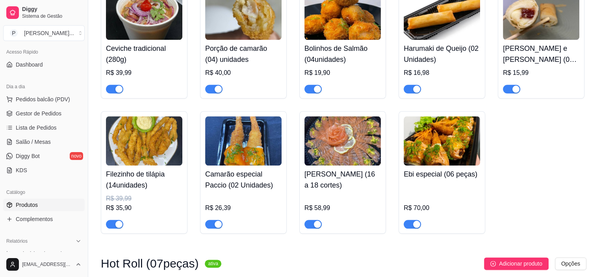
click at [169, 193] on div "Filezinho de tilápia (14unidades) R$ 39,99 R$ 35,90" at bounding box center [144, 196] width 76 height 63
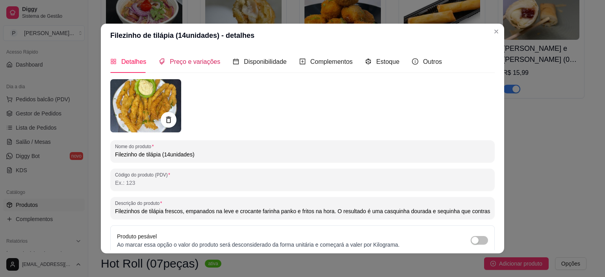
click at [193, 62] on span "Preço e variações" at bounding box center [195, 61] width 50 height 7
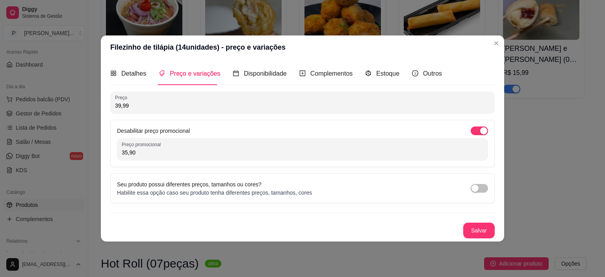
click at [126, 152] on input "35,90" at bounding box center [303, 152] width 362 height 8
click at [126, 151] on input "35,90" at bounding box center [303, 152] width 362 height 8
type input "34,90"
click at [488, 231] on button "Salvar" at bounding box center [479, 230] width 31 height 15
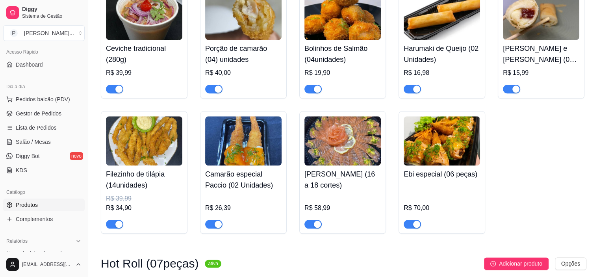
click at [248, 157] on img at bounding box center [243, 140] width 76 height 49
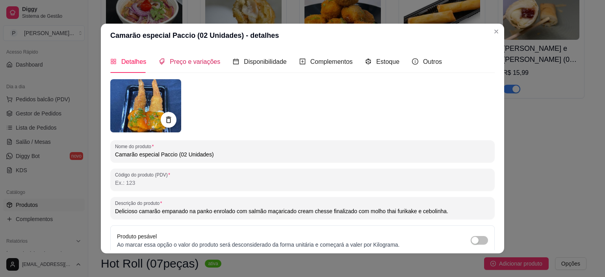
drag, startPoint x: 186, startPoint y: 61, endPoint x: 191, endPoint y: 58, distance: 6.4
click at [189, 59] on span "Preço e variações" at bounding box center [195, 61] width 50 height 7
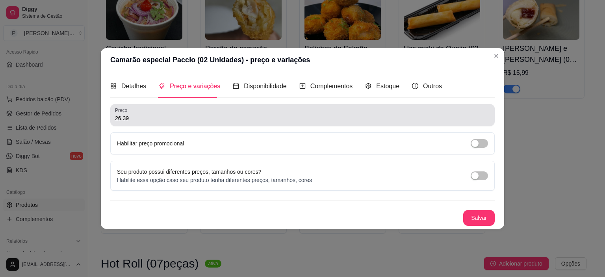
click at [181, 113] on div "26,39" at bounding box center [302, 115] width 375 height 16
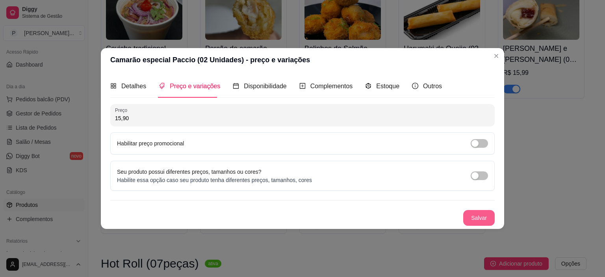
type input "15,90"
click at [482, 219] on button "Salvar" at bounding box center [479, 217] width 31 height 15
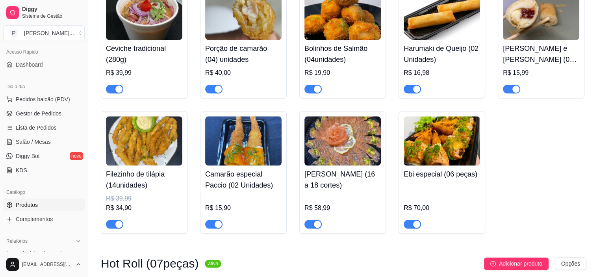
click at [315, 228] on div "button" at bounding box center [317, 224] width 7 height 7
click at [451, 175] on h4 "Ebi especial (06 peças)" at bounding box center [442, 174] width 76 height 11
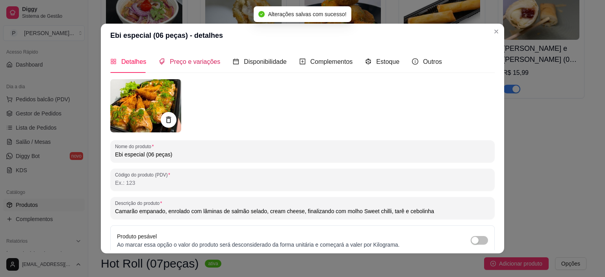
click at [202, 59] on span "Preço e variações" at bounding box center [195, 61] width 50 height 7
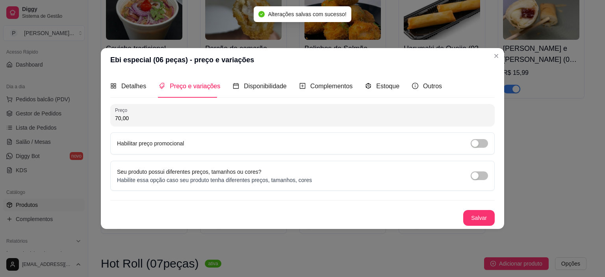
click at [176, 142] on label "Habilitar preço promocional" at bounding box center [150, 143] width 67 height 6
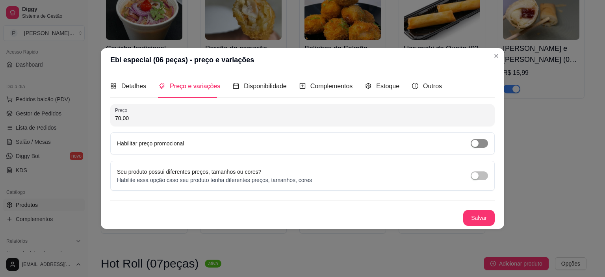
click at [482, 141] on span "button" at bounding box center [479, 143] width 17 height 9
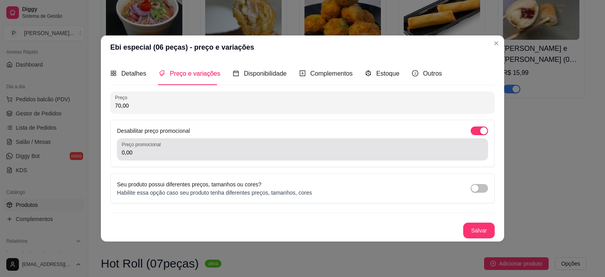
click at [362, 142] on div "0,00" at bounding box center [303, 149] width 362 height 16
click at [169, 146] on div "0,00" at bounding box center [303, 149] width 362 height 16
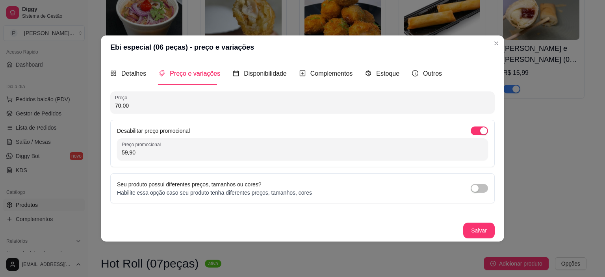
type input "59,90"
click at [468, 231] on button "Salvar" at bounding box center [479, 231] width 32 height 16
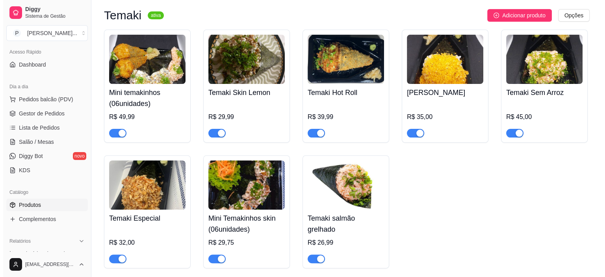
scroll to position [394, 0]
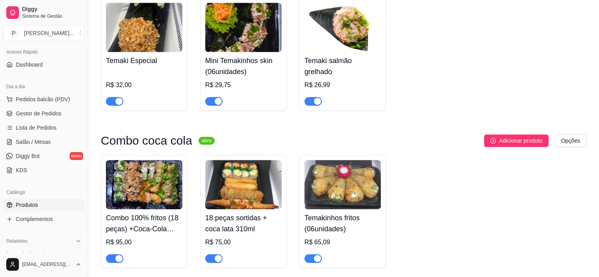
click at [156, 187] on img at bounding box center [144, 184] width 76 height 49
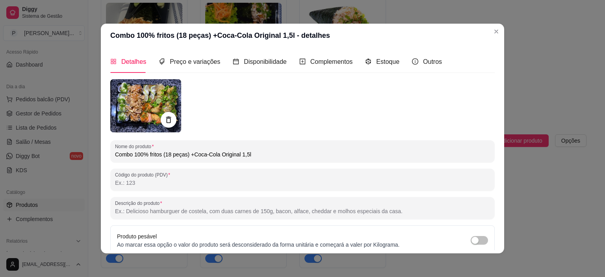
click at [255, 153] on input "Combo 100% fritos (18 peças) +Coca-Cola Original 1,5l" at bounding box center [302, 154] width 375 height 8
drag, startPoint x: 252, startPoint y: 156, endPoint x: 160, endPoint y: 159, distance: 91.8
click at [160, 159] on div "Combo 100% fritos (18 peças) +Coca-Cola Original 1,5l" at bounding box center [302, 151] width 375 height 16
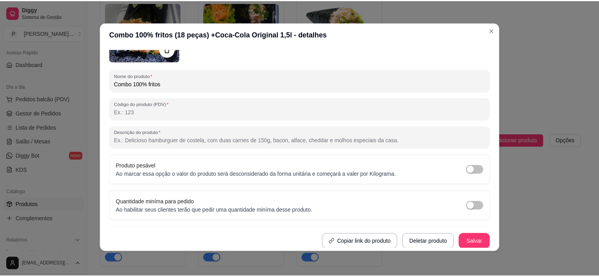
scroll to position [2, 0]
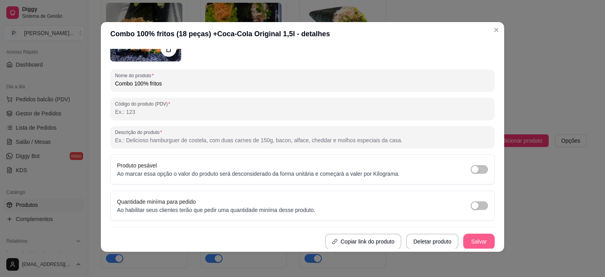
type input "Combo 100% fritos"
click at [468, 245] on button "Salvar" at bounding box center [479, 242] width 32 height 16
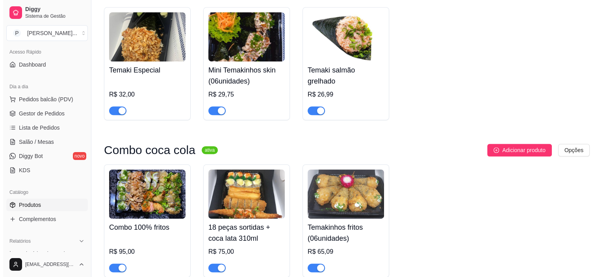
scroll to position [394, 0]
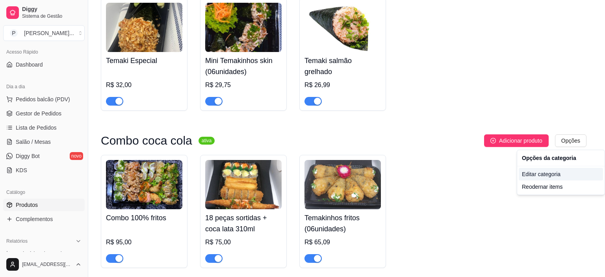
click at [547, 175] on div "Editar categoria" at bounding box center [561, 174] width 84 height 13
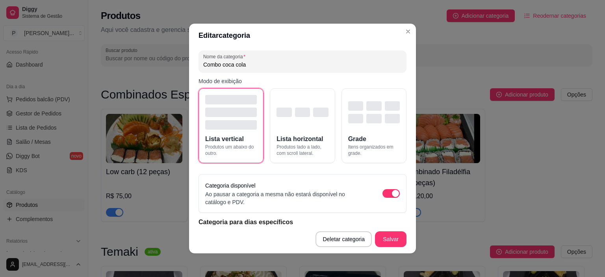
scroll to position [397, 0]
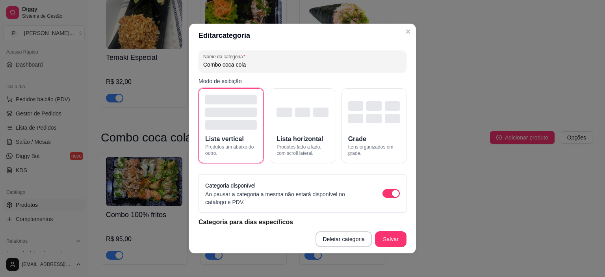
drag, startPoint x: 263, startPoint y: 68, endPoint x: 220, endPoint y: 74, distance: 43.7
click at [220, 74] on div "Nome da categoria Combo coca cola Modo de exibição Lista vertical Produtos um a…" at bounding box center [302, 136] width 227 height 178
type input "Combo"
click at [381, 234] on button "Salvar" at bounding box center [390, 239] width 31 height 15
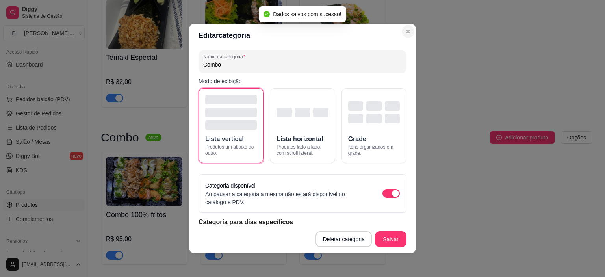
drag, startPoint x: 406, startPoint y: 39, endPoint x: 406, endPoint y: 34, distance: 4.3
click at [406, 36] on section "Editar categoria Nome da categoria Combo Modo de exibição Lista vertical Produt…" at bounding box center [302, 139] width 227 height 230
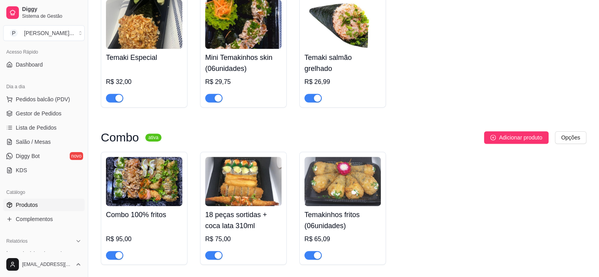
click at [273, 189] on img at bounding box center [243, 181] width 76 height 49
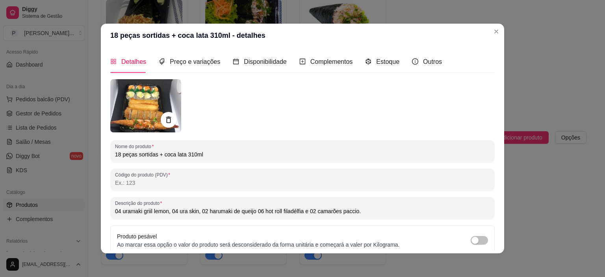
drag, startPoint x: 200, startPoint y: 157, endPoint x: 159, endPoint y: 146, distance: 42.5
click at [155, 150] on input "18 peças sortidas + coca lata 310ml" at bounding box center [302, 154] width 375 height 8
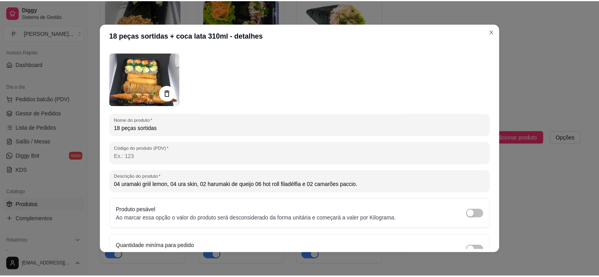
scroll to position [0, 0]
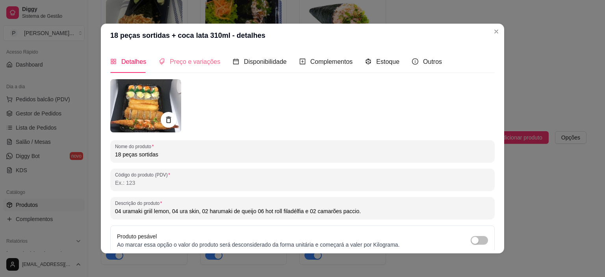
type input "18 peças sortidas"
click at [164, 63] on div "Preço e variações" at bounding box center [189, 62] width 61 height 10
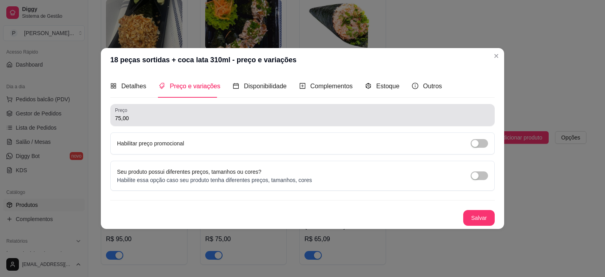
click at [171, 115] on input "75,00" at bounding box center [302, 118] width 375 height 8
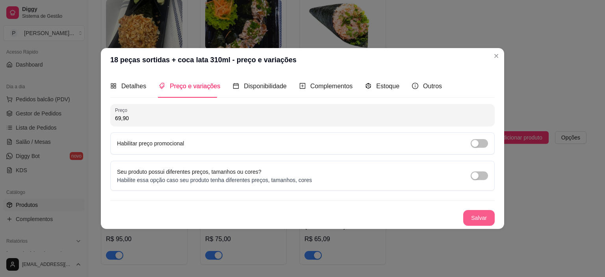
type input "69,90"
click at [472, 213] on button "Salvar" at bounding box center [479, 218] width 32 height 16
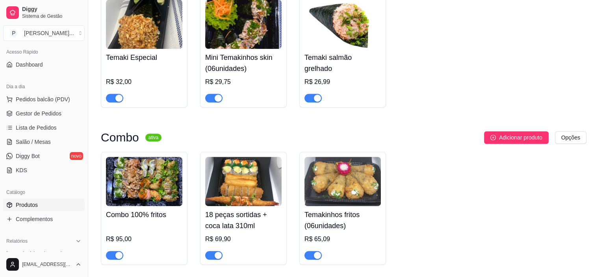
click at [345, 175] on img at bounding box center [342, 181] width 76 height 49
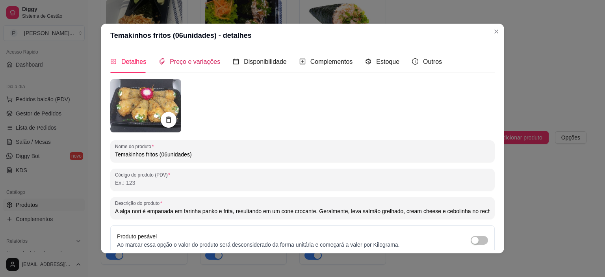
click at [206, 61] on span "Preço e variações" at bounding box center [195, 61] width 50 height 7
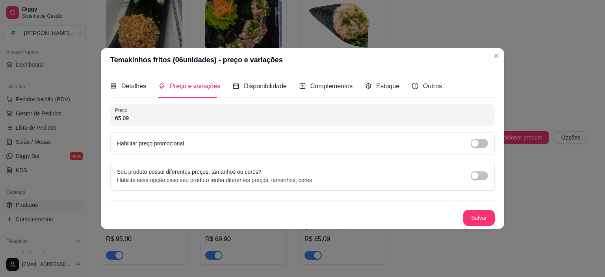
click at [169, 149] on div "Habilitar preço promocional" at bounding box center [302, 143] width 384 height 22
drag, startPoint x: 484, startPoint y: 138, endPoint x: 479, endPoint y: 143, distance: 7.0
click at [484, 139] on div "Habilitar preço promocional" at bounding box center [302, 143] width 384 height 22
click at [474, 146] on div "button" at bounding box center [474, 143] width 7 height 7
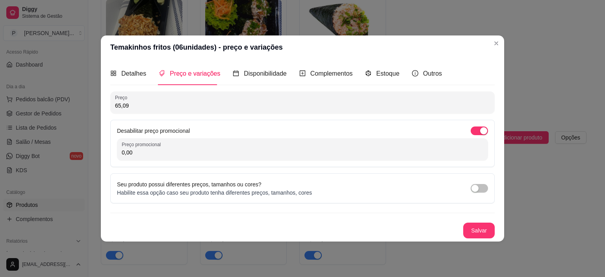
click at [144, 152] on input "0,00" at bounding box center [303, 152] width 362 height 8
type input "59,90"
click at [488, 230] on button "Salvar" at bounding box center [479, 231] width 32 height 16
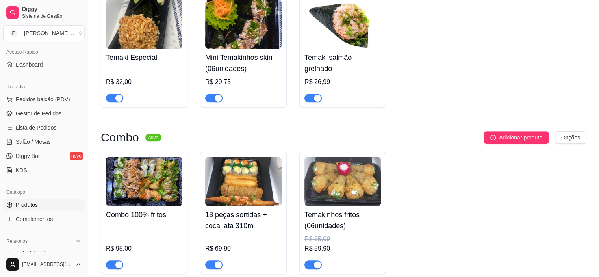
click at [148, 229] on div "R$ 95,00" at bounding box center [144, 246] width 76 height 46
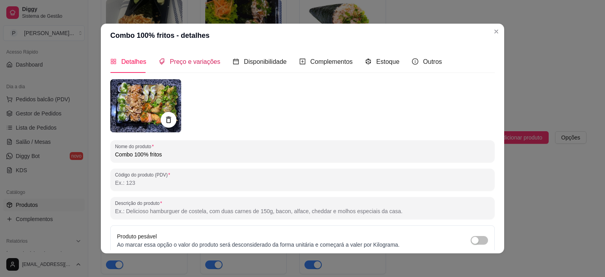
click at [186, 61] on span "Preço e variações" at bounding box center [195, 61] width 50 height 7
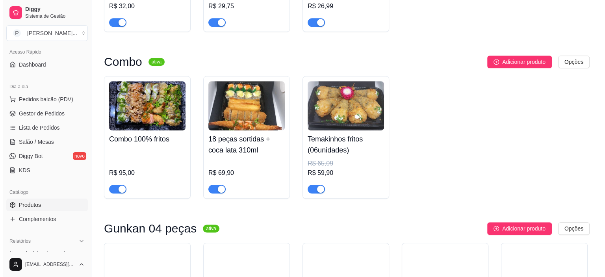
scroll to position [394, 0]
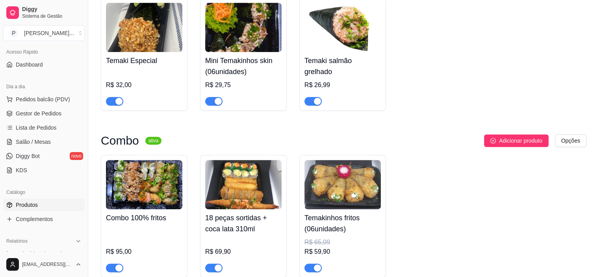
click at [164, 163] on img at bounding box center [144, 184] width 76 height 49
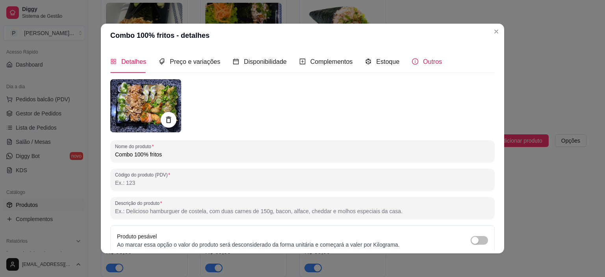
click at [428, 65] on span "Outros" at bounding box center [432, 61] width 19 height 7
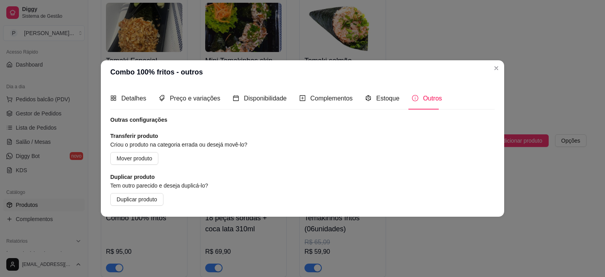
click at [503, 70] on header "Combo 100% fritos - outros" at bounding box center [302, 72] width 403 height 24
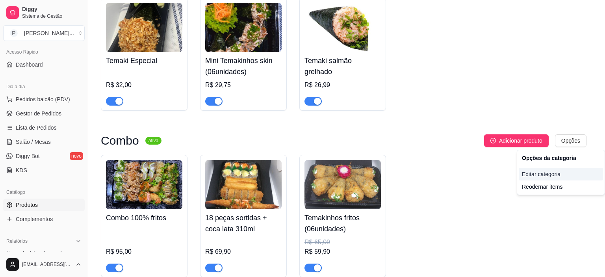
click at [563, 173] on div "Editar categoria" at bounding box center [561, 174] width 84 height 13
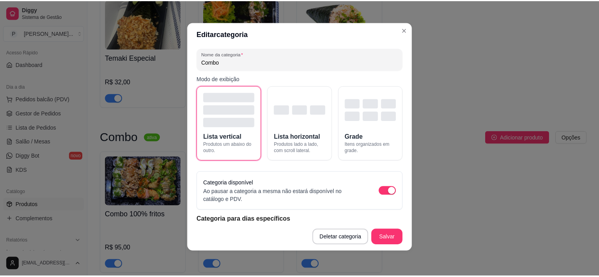
scroll to position [0, 0]
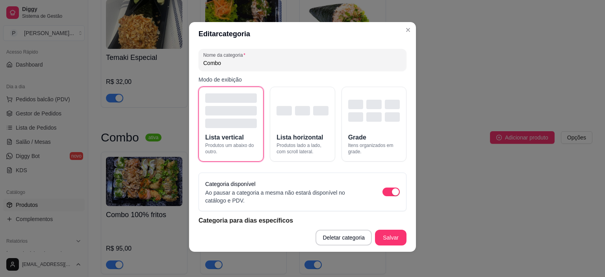
click at [402, 23] on header "Editar categoria" at bounding box center [302, 34] width 227 height 24
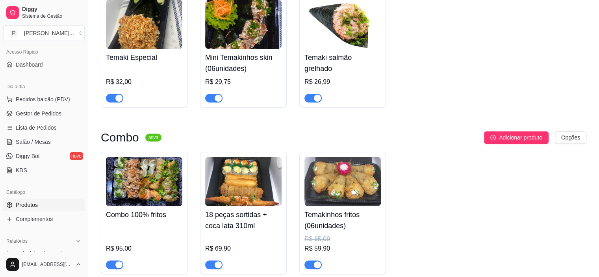
click at [118, 265] on div "button" at bounding box center [118, 264] width 7 height 7
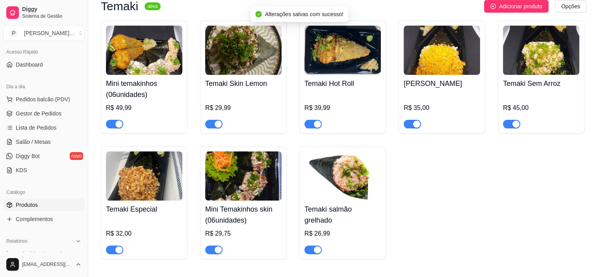
scroll to position [354, 0]
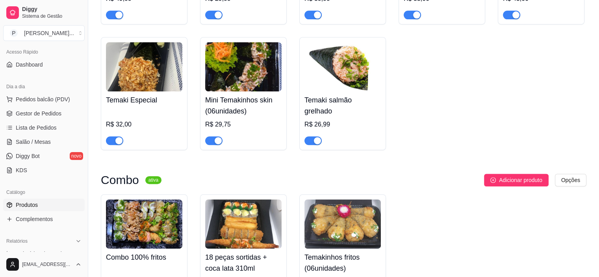
click at [165, 116] on div "R$ 32,00" at bounding box center [144, 127] width 76 height 36
click at [121, 138] on div "button" at bounding box center [118, 140] width 7 height 7
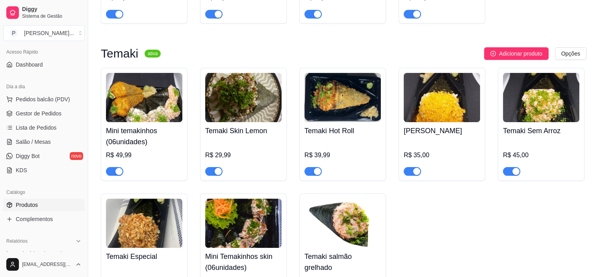
scroll to position [197, 0]
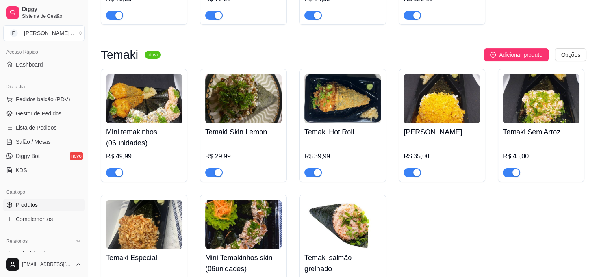
click at [145, 114] on img at bounding box center [144, 98] width 76 height 49
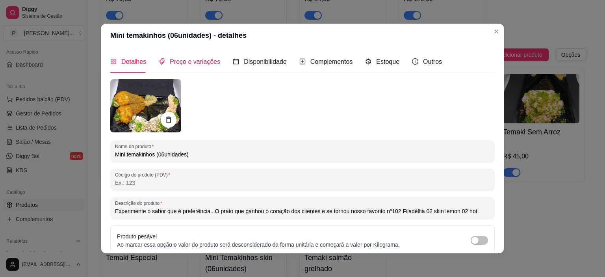
click at [203, 58] on span "Preço e variações" at bounding box center [195, 61] width 50 height 7
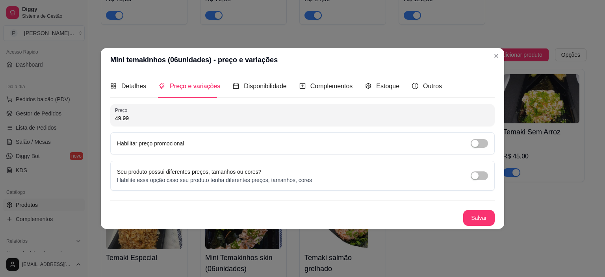
click at [487, 140] on div "Habilitar preço promocional" at bounding box center [302, 143] width 371 height 9
click at [484, 141] on span "button" at bounding box center [479, 143] width 17 height 9
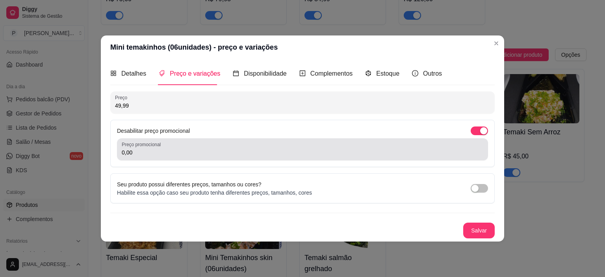
click at [259, 154] on input "0,00" at bounding box center [303, 152] width 362 height 8
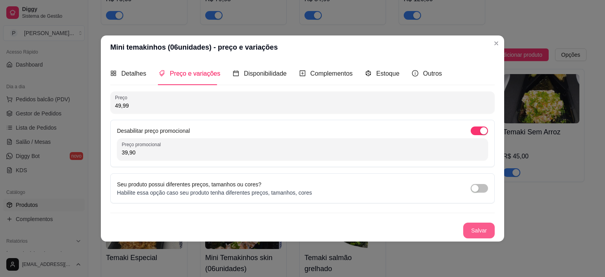
type input "39,90"
click at [487, 228] on button "Salvar" at bounding box center [479, 231] width 32 height 16
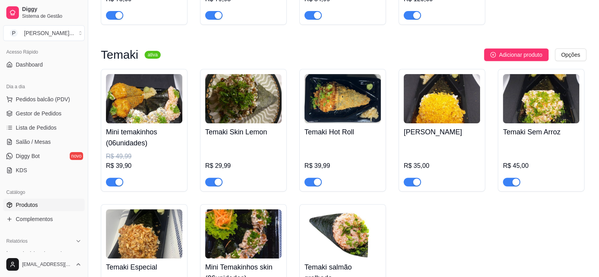
click at [262, 144] on div "R$ 29,99" at bounding box center [243, 164] width 76 height 46
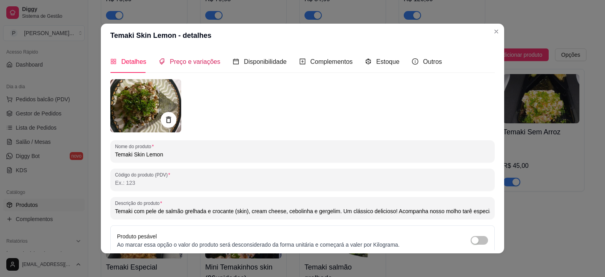
click at [182, 58] on span "Preço e variações" at bounding box center [195, 61] width 50 height 7
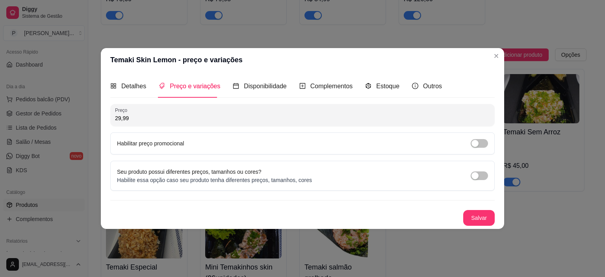
click at [231, 132] on div "Preço 29,99 Habilitar preço promocional" at bounding box center [302, 129] width 384 height 50
click at [478, 141] on div "button" at bounding box center [474, 143] width 7 height 7
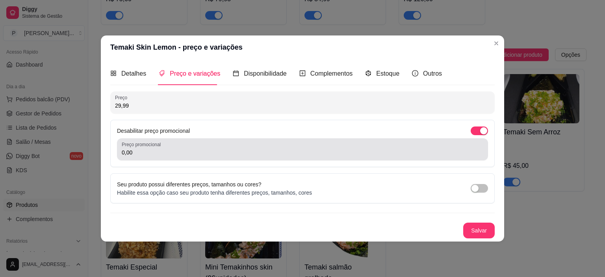
click at [271, 153] on input "0,00" at bounding box center [303, 152] width 362 height 8
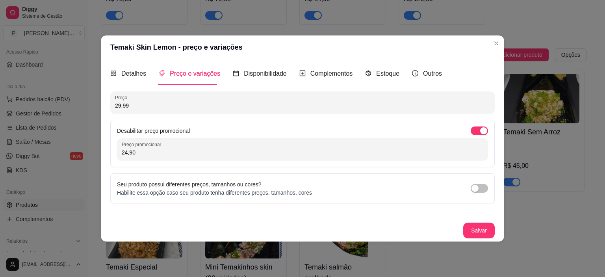
type input "24,90"
click at [480, 230] on button "Salvar" at bounding box center [479, 231] width 32 height 16
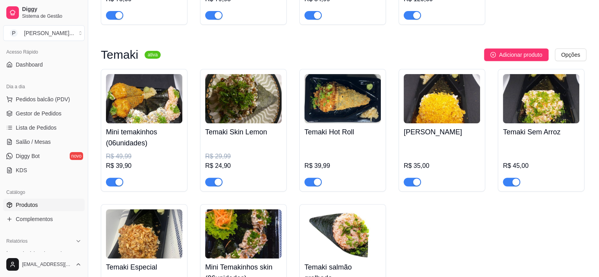
click at [538, 150] on div "R$ 45,00" at bounding box center [541, 164] width 76 height 46
click at [515, 177] on div at bounding box center [511, 181] width 17 height 9
click at [518, 182] on div "button" at bounding box center [515, 181] width 7 height 7
click at [414, 182] on div "button" at bounding box center [416, 181] width 7 height 7
click at [522, 135] on h4 "Temaki Sem Arroz" at bounding box center [541, 131] width 76 height 11
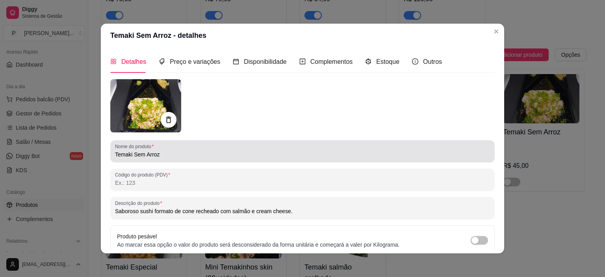
click at [183, 159] on div "Nome do produto Temaki Sem Arroz" at bounding box center [302, 151] width 384 height 22
drag, startPoint x: 167, startPoint y: 159, endPoint x: 138, endPoint y: 158, distance: 29.2
click at [138, 158] on div "Temaki Sem Arroz" at bounding box center [302, 151] width 375 height 16
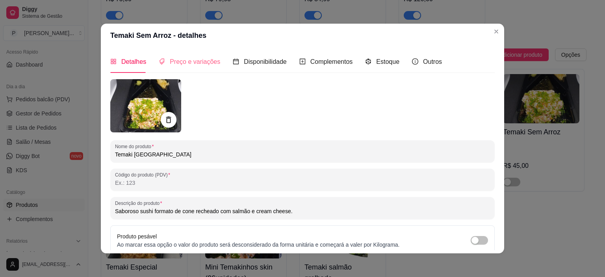
type input "Temaki [GEOGRAPHIC_DATA]"
click at [191, 56] on div "Preço e variações" at bounding box center [189, 61] width 61 height 22
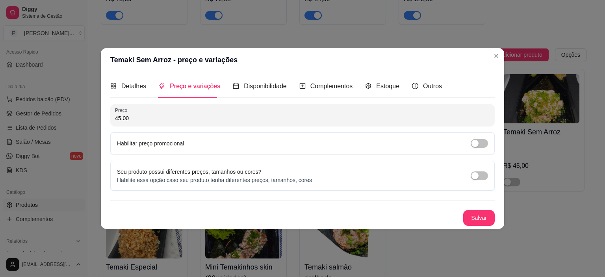
click at [177, 126] on div "Preço 45,00" at bounding box center [302, 115] width 384 height 22
type input "29,90"
click at [482, 217] on button "Salvar" at bounding box center [479, 218] width 32 height 16
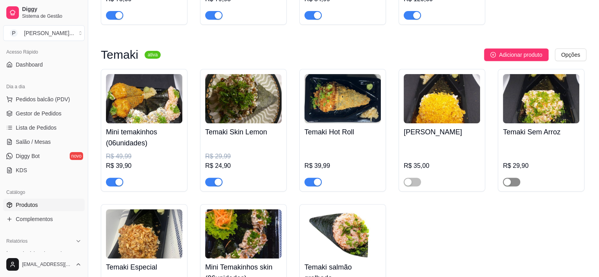
click at [513, 184] on span "button" at bounding box center [511, 182] width 17 height 9
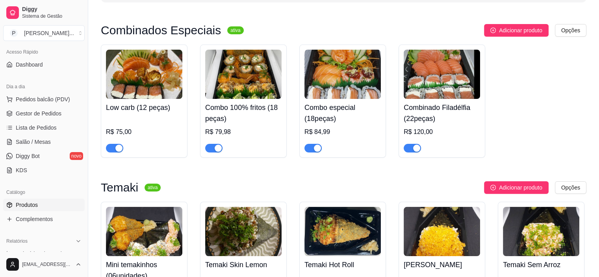
scroll to position [39, 0]
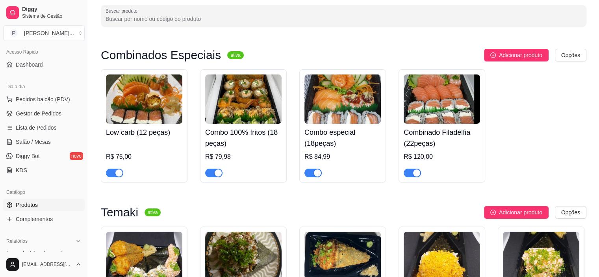
click at [335, 147] on h4 "Combo especial (18peças)" at bounding box center [342, 138] width 76 height 22
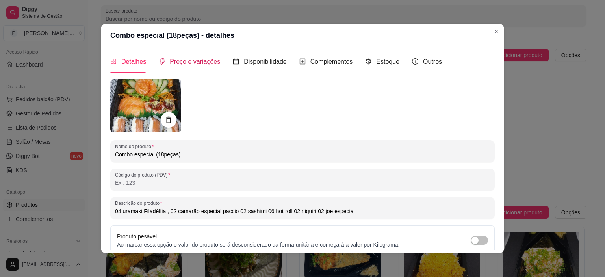
click at [191, 58] on span "Preço e variações" at bounding box center [195, 61] width 50 height 7
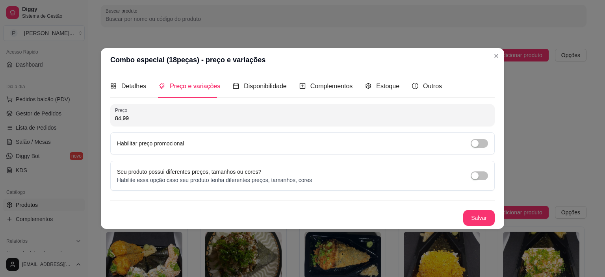
click at [184, 143] on label "Habilitar preço promocional" at bounding box center [150, 143] width 67 height 6
click at [474, 141] on div "button" at bounding box center [474, 143] width 7 height 7
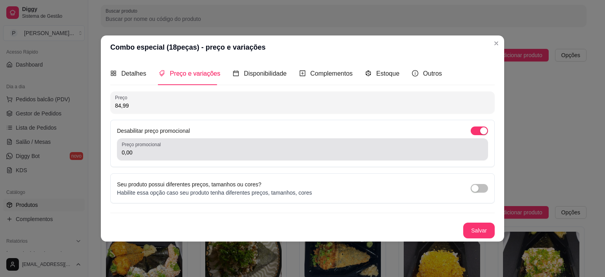
click at [280, 157] on div "Preço promocional 0,00" at bounding box center [302, 149] width 371 height 22
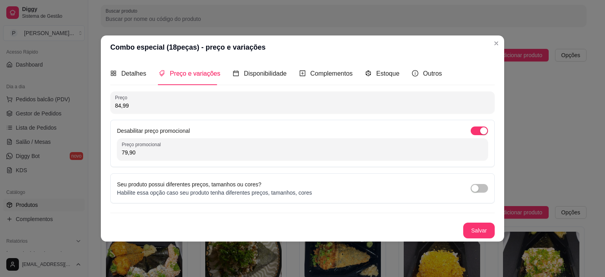
type input "79,90"
click at [476, 227] on button "Salvar" at bounding box center [479, 231] width 32 height 16
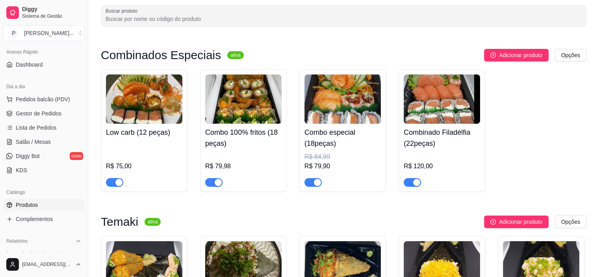
click at [423, 102] on img at bounding box center [442, 98] width 76 height 49
click at [240, 111] on img at bounding box center [243, 98] width 76 height 49
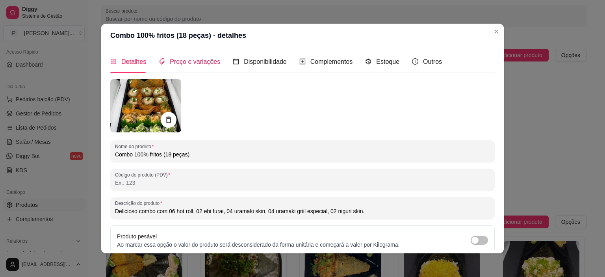
click at [189, 59] on span "Preço e variações" at bounding box center [195, 61] width 50 height 7
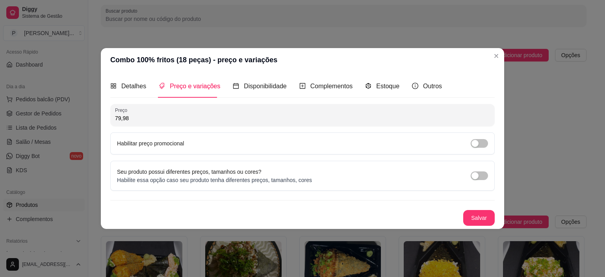
click at [155, 141] on label "Habilitar preço promocional" at bounding box center [150, 143] width 67 height 6
drag, startPoint x: 471, startPoint y: 138, endPoint x: 477, endPoint y: 139, distance: 6.0
click at [473, 138] on div "Habilitar preço promocional" at bounding box center [302, 143] width 384 height 22
click at [477, 140] on div "button" at bounding box center [474, 143] width 7 height 7
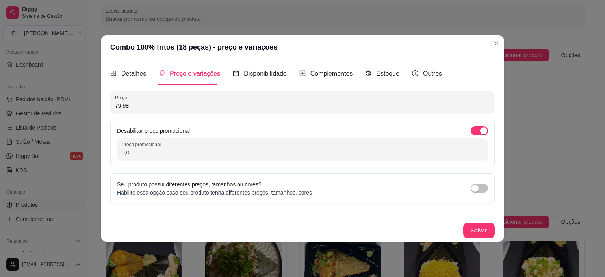
click at [198, 153] on input "0,00" at bounding box center [303, 152] width 362 height 8
type input "69,90"
click at [488, 238] on div "Detalhes Preço e variações Disponibilidade Complementos Estoque Outros Nome do …" at bounding box center [302, 150] width 403 height 182
click at [479, 223] on button "Salvar" at bounding box center [479, 230] width 31 height 15
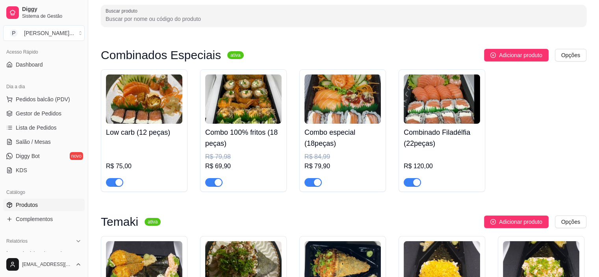
click at [114, 141] on div "R$ 75,00" at bounding box center [144, 164] width 76 height 46
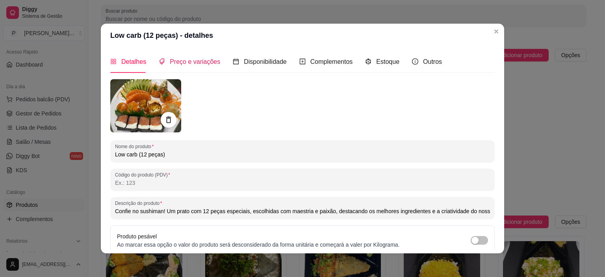
click at [172, 59] on span "Preço e variações" at bounding box center [195, 61] width 50 height 7
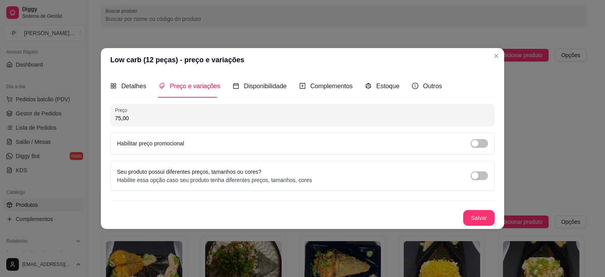
click at [208, 141] on div "Habilitar preço promocional" at bounding box center [302, 143] width 371 height 9
click at [479, 148] on div "Habilitar preço promocional" at bounding box center [302, 143] width 384 height 22
click at [479, 145] on button "button" at bounding box center [479, 143] width 17 height 9
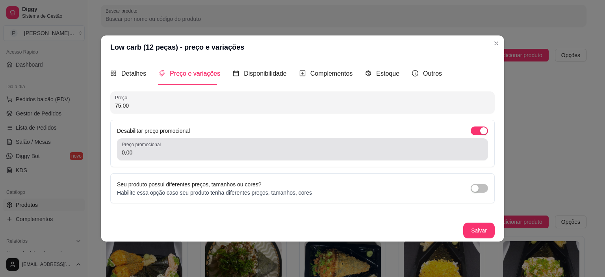
click at [232, 147] on div "0,00" at bounding box center [303, 149] width 362 height 16
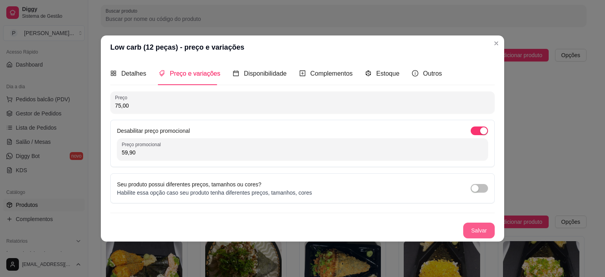
type input "59,90"
click at [492, 228] on button "Salvar" at bounding box center [479, 231] width 32 height 16
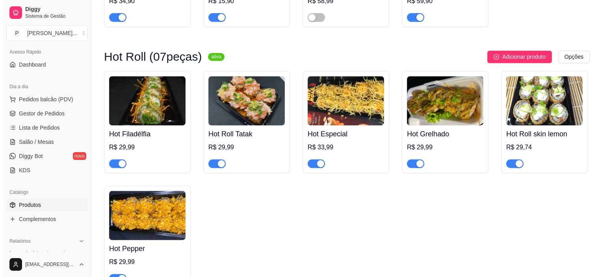
scroll to position [1068, 0]
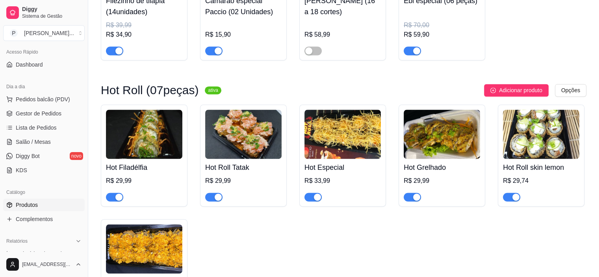
click at [356, 180] on div "R$ 33,99" at bounding box center [342, 180] width 76 height 9
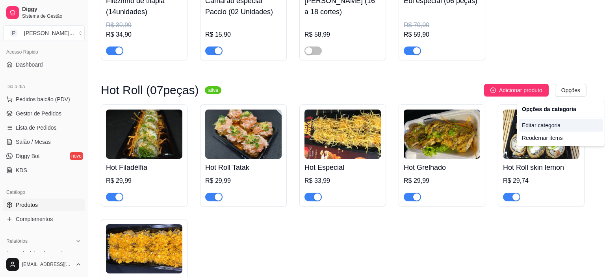
click at [553, 120] on div "Editar categoria" at bounding box center [561, 125] width 84 height 13
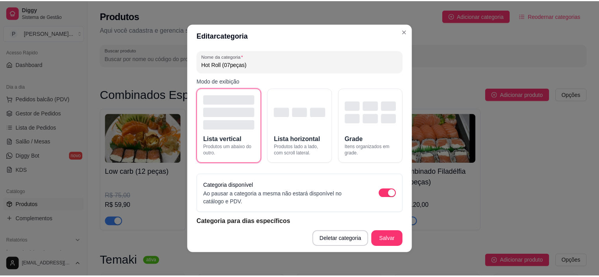
scroll to position [1022, 0]
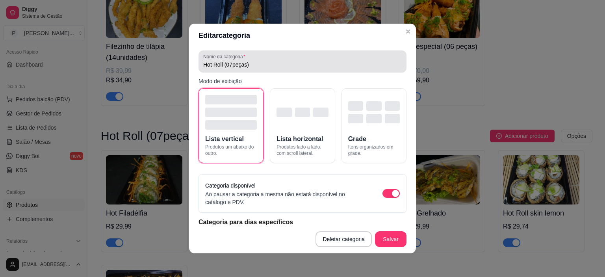
drag, startPoint x: 257, startPoint y: 70, endPoint x: 232, endPoint y: 66, distance: 25.3
click at [257, 70] on div "Nome da categoria Hot Roll (07peças)" at bounding box center [302, 61] width 208 height 22
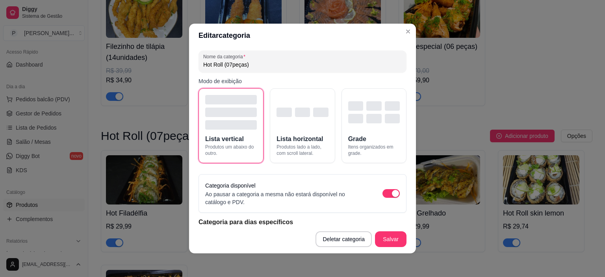
click at [230, 67] on input "Hot Roll (07peças)" at bounding box center [302, 65] width 198 height 8
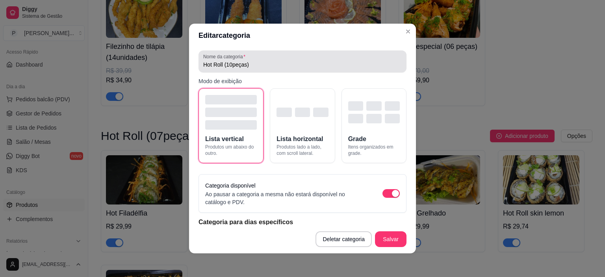
click at [269, 59] on div "Hot Roll (10peças)" at bounding box center [302, 62] width 198 height 16
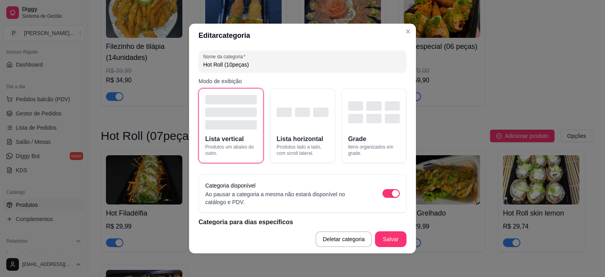
click at [252, 66] on input "Hot Roll (10peças)" at bounding box center [302, 65] width 198 height 8
type input "Hot Roll"
click at [385, 232] on button "Salvar" at bounding box center [390, 239] width 31 height 15
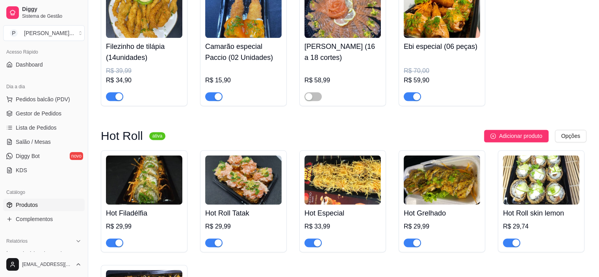
click at [139, 222] on div "Hot Filadélfia R$ 29,99" at bounding box center [144, 225] width 76 height 43
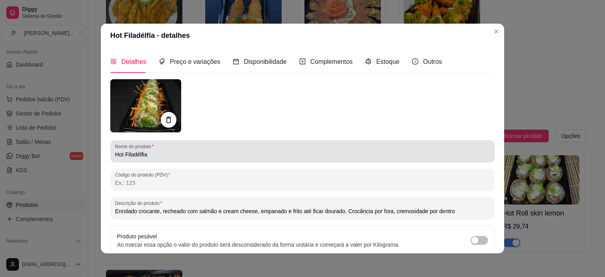
click at [161, 154] on input "Hot Filadélfia" at bounding box center [302, 154] width 375 height 8
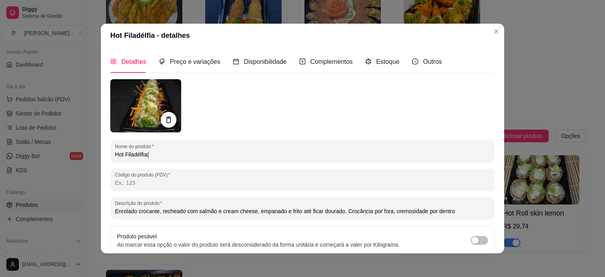
type input "Hot Filadélfia"
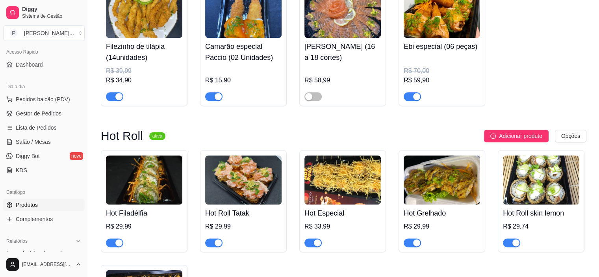
click at [462, 189] on img at bounding box center [442, 179] width 76 height 49
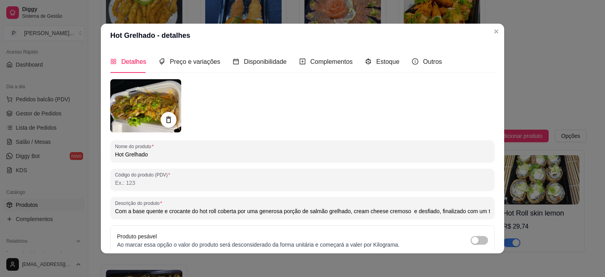
click at [172, 154] on input "Hot Grelhado" at bounding box center [302, 154] width 375 height 8
click at [160, 157] on input "Hot Grelhado(07 pelas)" at bounding box center [302, 154] width 375 height 8
click at [160, 156] on input "Hot Grelhado(07 pelas)" at bounding box center [302, 154] width 375 height 8
click at [162, 156] on input "Hot Grelhado(07 pelas)" at bounding box center [302, 154] width 375 height 8
click at [146, 154] on input "Hot Grelhado(07 peças)" at bounding box center [302, 154] width 375 height 8
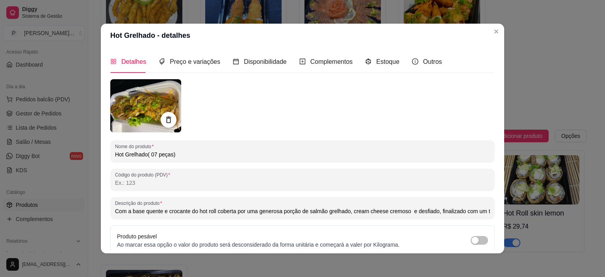
click at [142, 155] on input "Hot Grelhado( 07 peças)" at bounding box center [302, 154] width 375 height 8
click at [145, 155] on input "Hot Grelhado( 07 peças)" at bounding box center [302, 154] width 375 height 8
click at [154, 154] on input "Hot Grelhado ( 07 peças)" at bounding box center [302, 154] width 375 height 8
click at [156, 154] on input "Hot Grelhado ( 07 peças)" at bounding box center [302, 154] width 375 height 8
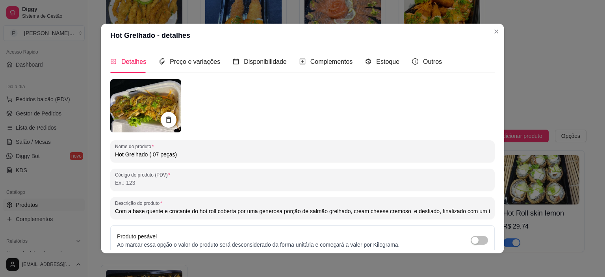
type input "Hot Grelhado ( 07peças)"
click at [176, 155] on input "Hot Grelhado ( 07peças)" at bounding box center [302, 154] width 375 height 8
click at [198, 58] on span "Preço e variações" at bounding box center [195, 61] width 50 height 7
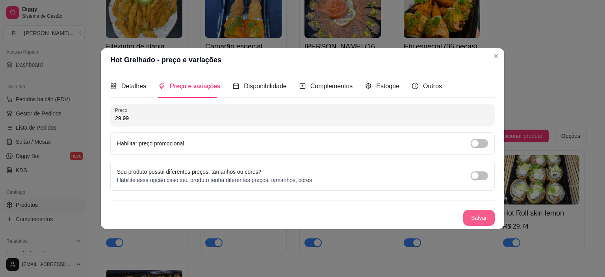
click at [482, 215] on button "Salvar" at bounding box center [479, 218] width 32 height 16
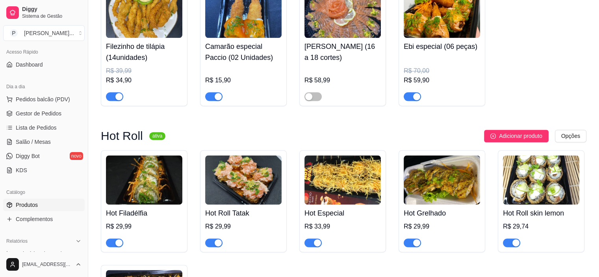
click at [332, 203] on img at bounding box center [342, 179] width 76 height 49
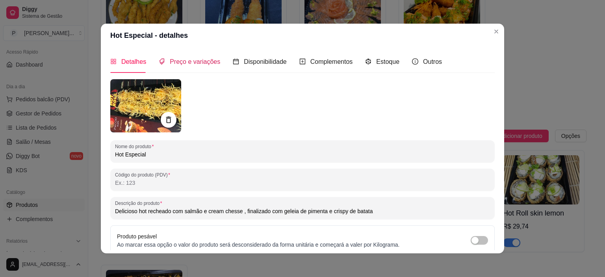
click at [188, 66] on div "Preço e variações" at bounding box center [189, 62] width 61 height 10
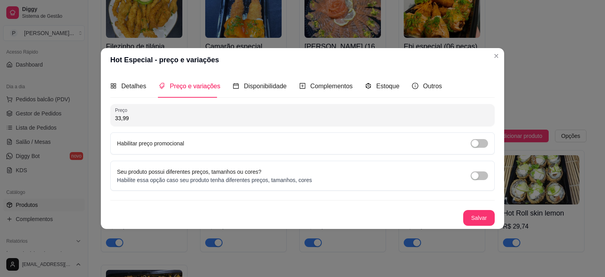
click at [170, 122] on input "33,99" at bounding box center [302, 118] width 375 height 8
click at [177, 135] on div "Habilitar preço promocional" at bounding box center [302, 143] width 384 height 22
click at [476, 146] on div "button" at bounding box center [474, 143] width 7 height 7
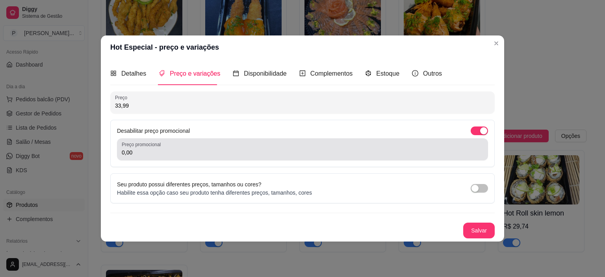
click at [399, 156] on input "0,00" at bounding box center [303, 152] width 362 height 8
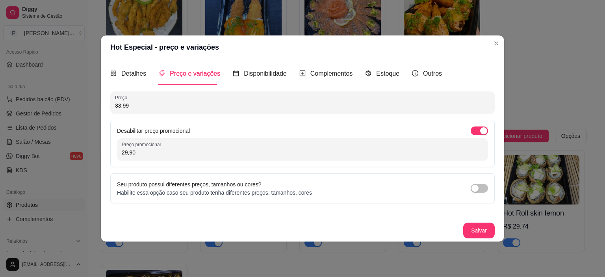
type input "29,90"
click at [486, 227] on button "Salvar" at bounding box center [479, 230] width 31 height 15
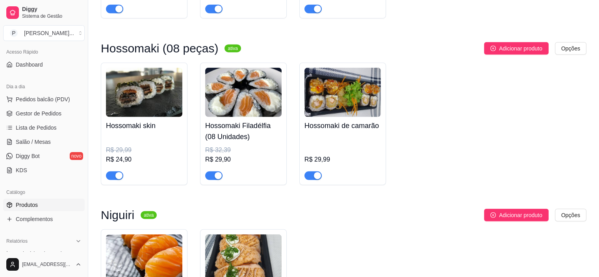
scroll to position [2046, 0]
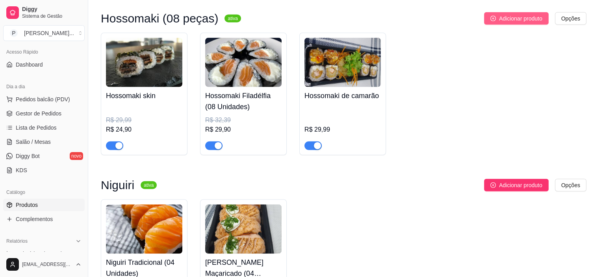
click at [534, 23] on span "Adicionar produto" at bounding box center [520, 18] width 43 height 9
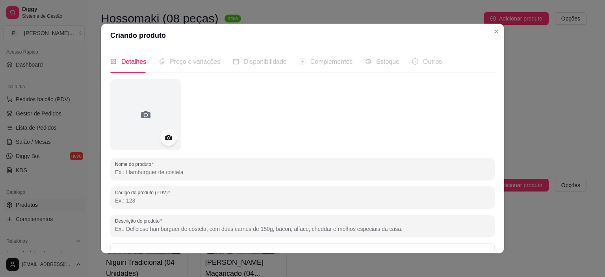
click at [167, 137] on icon at bounding box center [168, 137] width 9 height 9
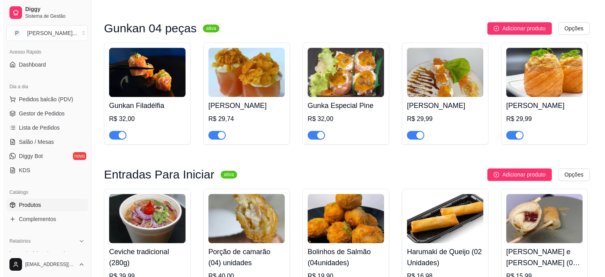
scroll to position [629, 0]
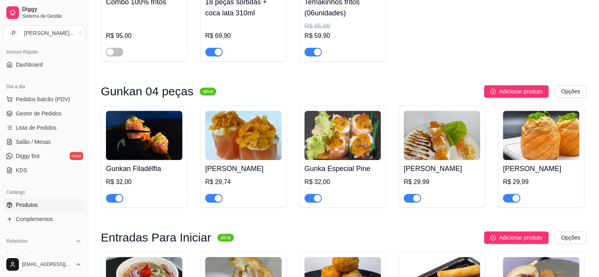
click at [440, 137] on img at bounding box center [442, 135] width 76 height 49
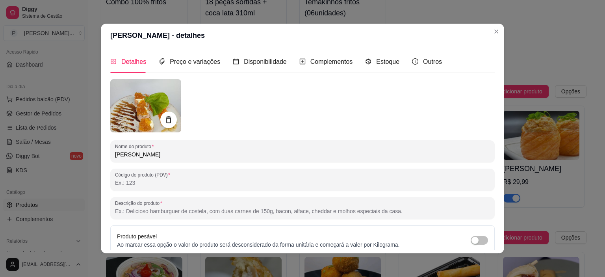
click at [165, 118] on icon at bounding box center [168, 119] width 9 height 9
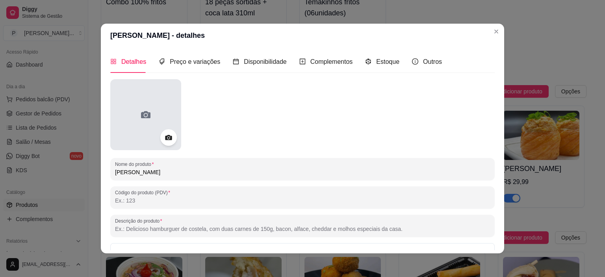
click at [148, 115] on icon at bounding box center [145, 114] width 13 height 13
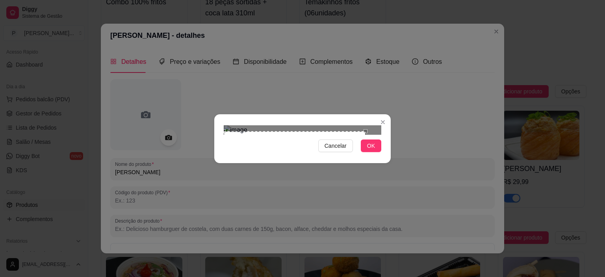
click at [284, 145] on div "Use the arrow keys to move the crop selection area" at bounding box center [295, 171] width 142 height 80
click at [153, 115] on div "Cancelar OK" at bounding box center [302, 138] width 605 height 277
click at [279, 126] on div "Use the arrow keys to move the crop selection area" at bounding box center [266, 167] width 85 height 85
click at [374, 150] on span "OK" at bounding box center [371, 145] width 8 height 9
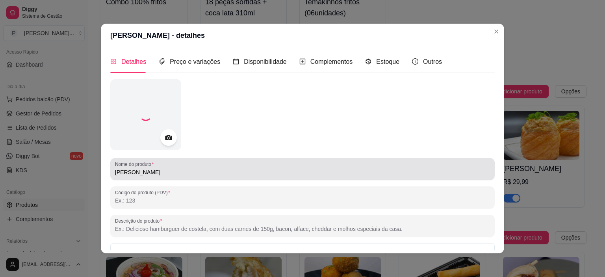
click at [175, 175] on input "[PERSON_NAME]" at bounding box center [302, 172] width 375 height 8
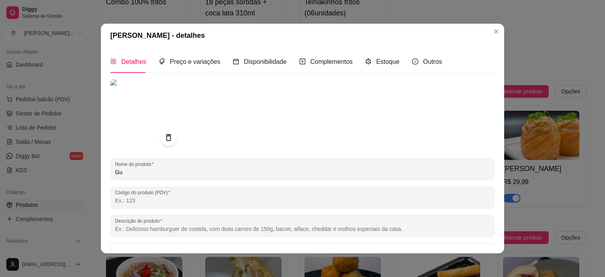
type input "G"
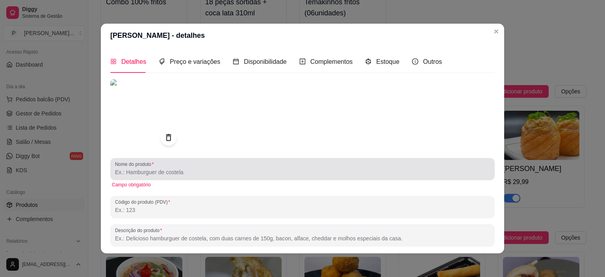
drag, startPoint x: 176, startPoint y: 160, endPoint x: 174, endPoint y: 165, distance: 5.6
drag, startPoint x: 174, startPoint y: 165, endPoint x: 135, endPoint y: 169, distance: 39.1
click at [134, 169] on input "Nome do produto" at bounding box center [302, 172] width 375 height 8
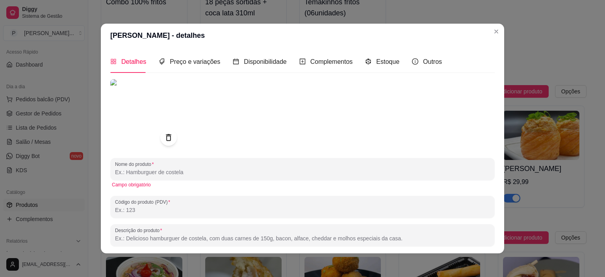
paste input "Brie & Sweet Chili"
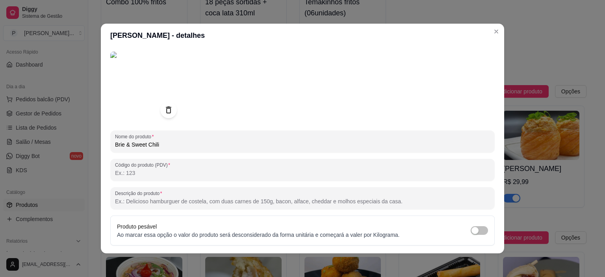
scroll to position [39, 0]
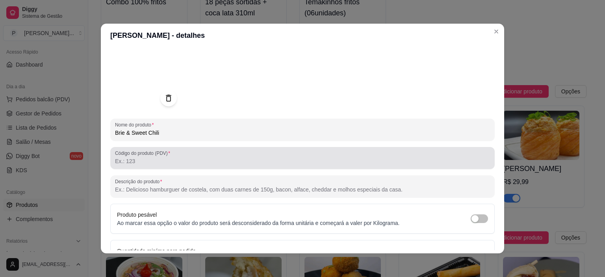
type input "Brie & Sweet Chili"
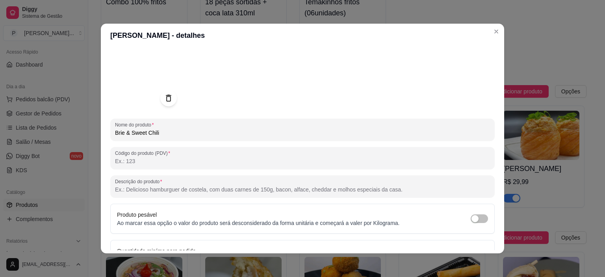
click at [277, 193] on input "Descrição do produto" at bounding box center [302, 189] width 375 height 8
click at [296, 187] on input "Descrição do produto" at bounding box center [302, 189] width 375 height 8
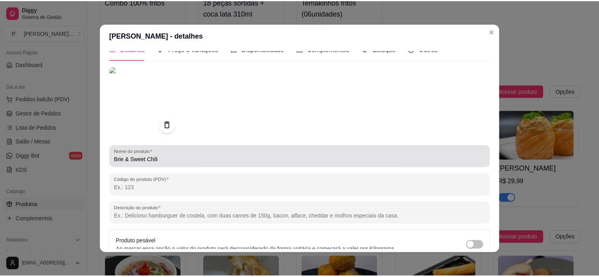
scroll to position [0, 0]
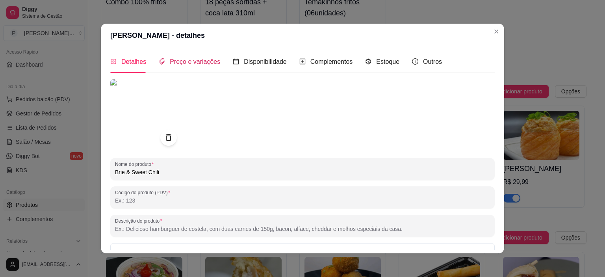
click at [191, 59] on span "Preço e variações" at bounding box center [195, 61] width 50 height 7
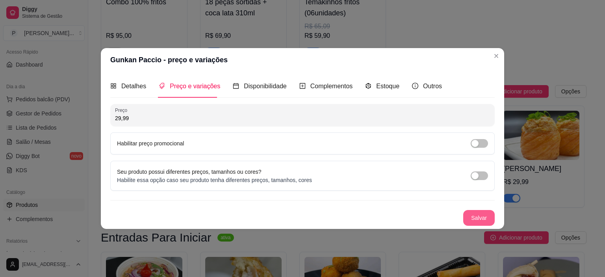
click at [473, 220] on button "Salvar" at bounding box center [479, 218] width 32 height 16
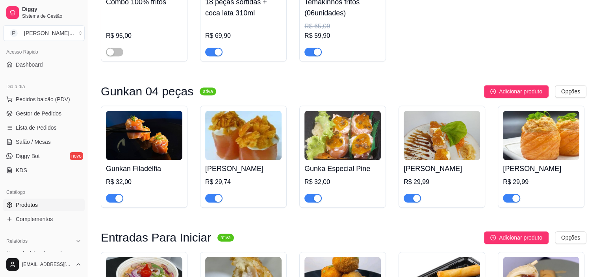
click at [454, 133] on img at bounding box center [442, 135] width 76 height 49
